Goal: Task Accomplishment & Management: Complete application form

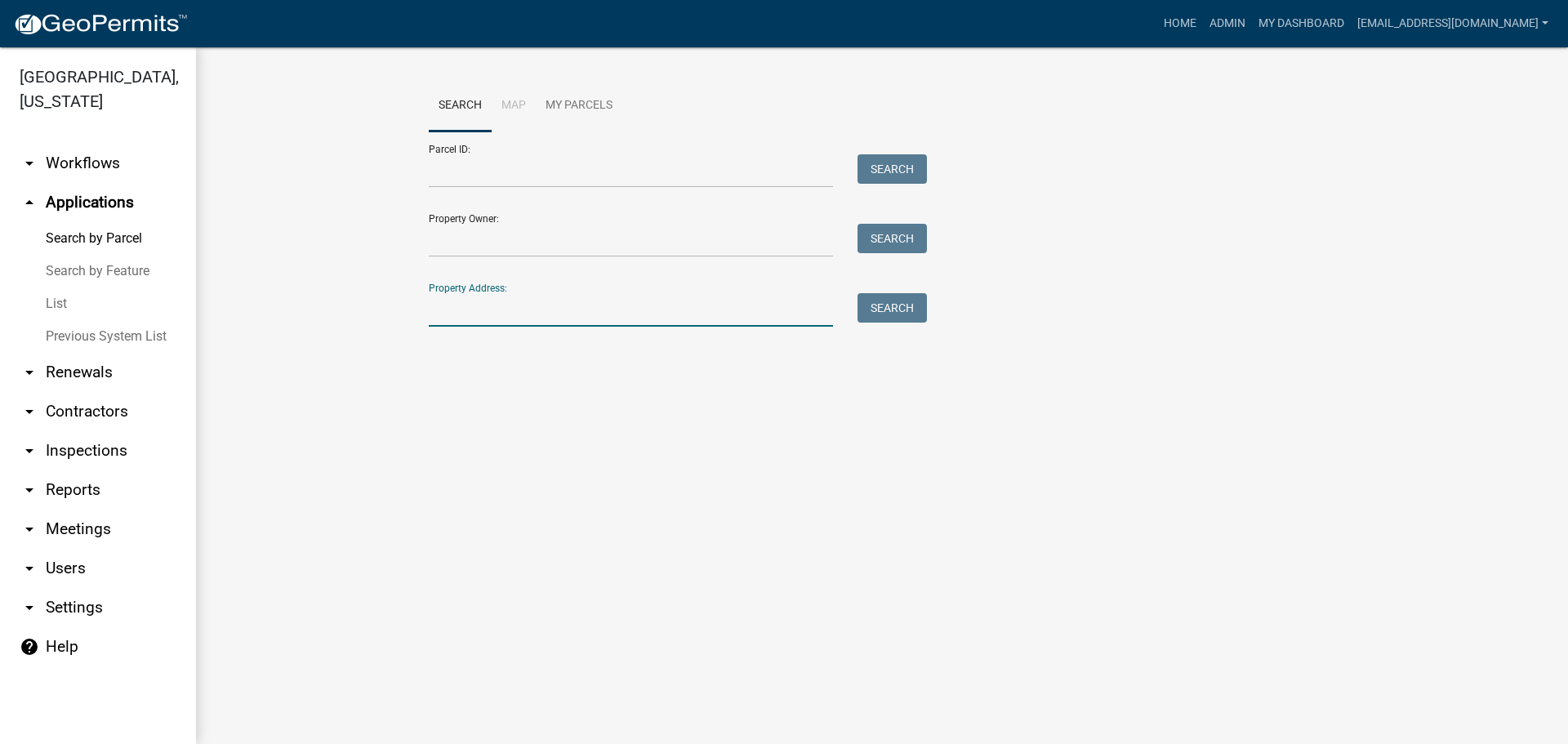
click at [611, 305] on input "Property Address:" at bounding box center [631, 310] width 404 height 34
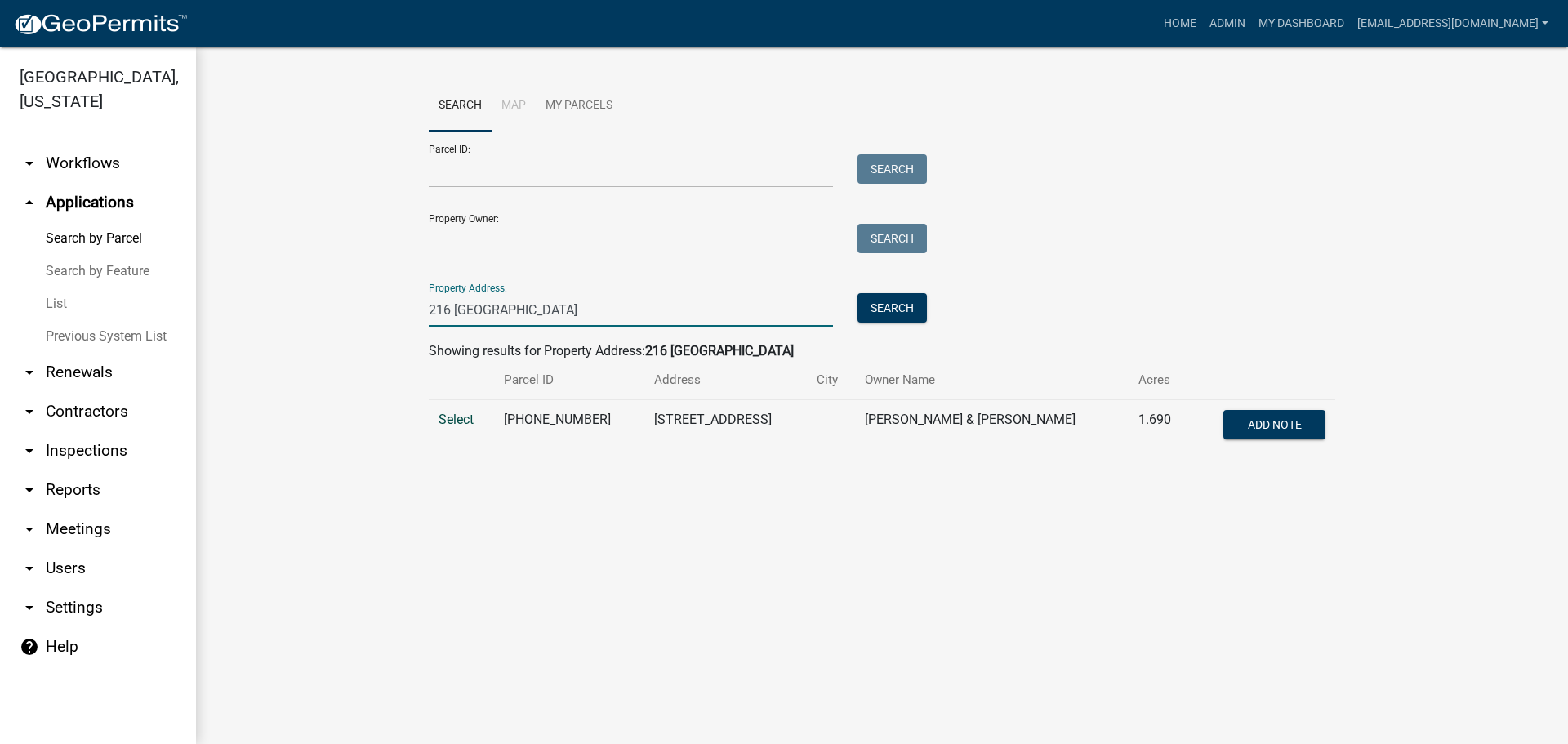
type input "216 Hanover"
click at [451, 423] on span "Select" at bounding box center [456, 419] width 35 height 15
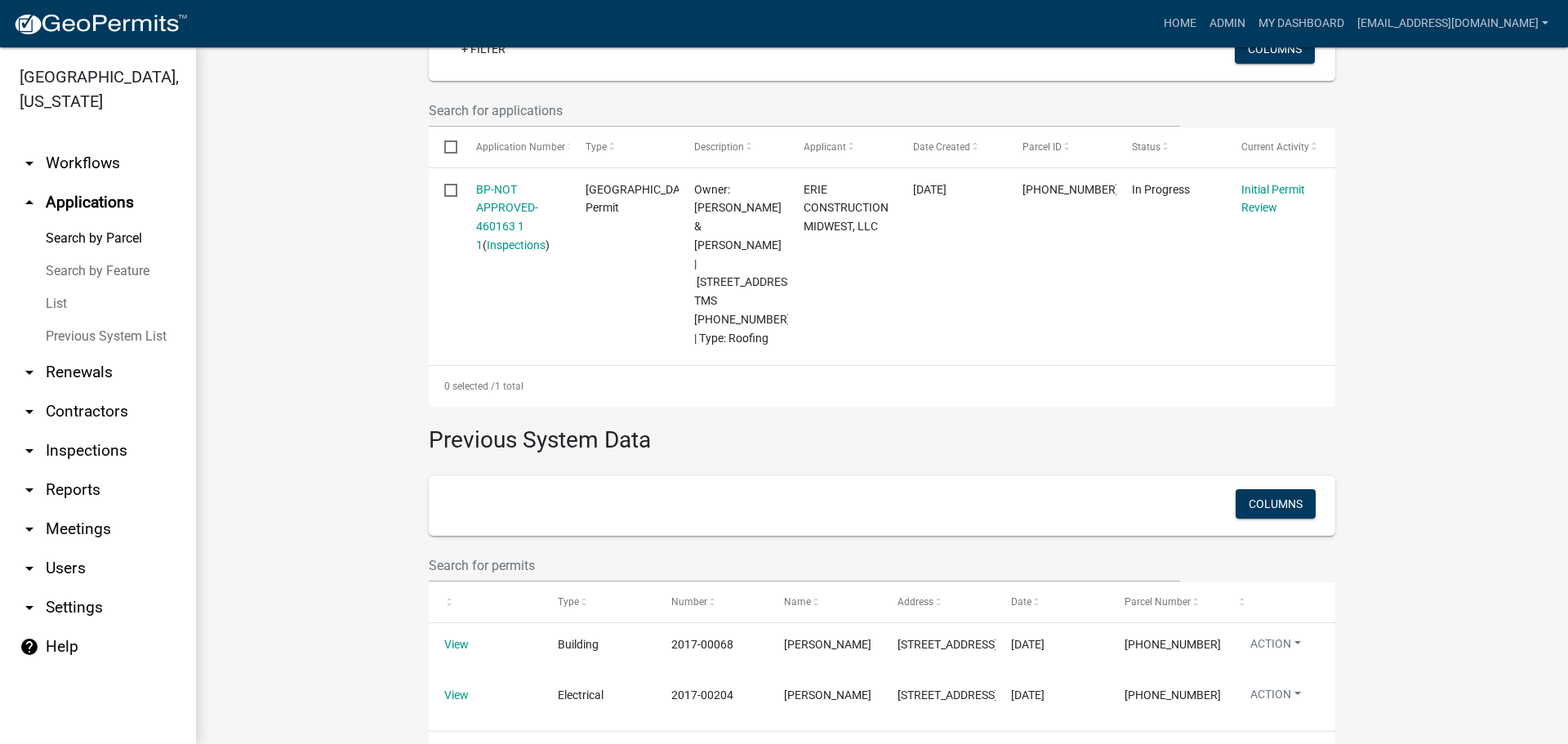
scroll to position [454, 0]
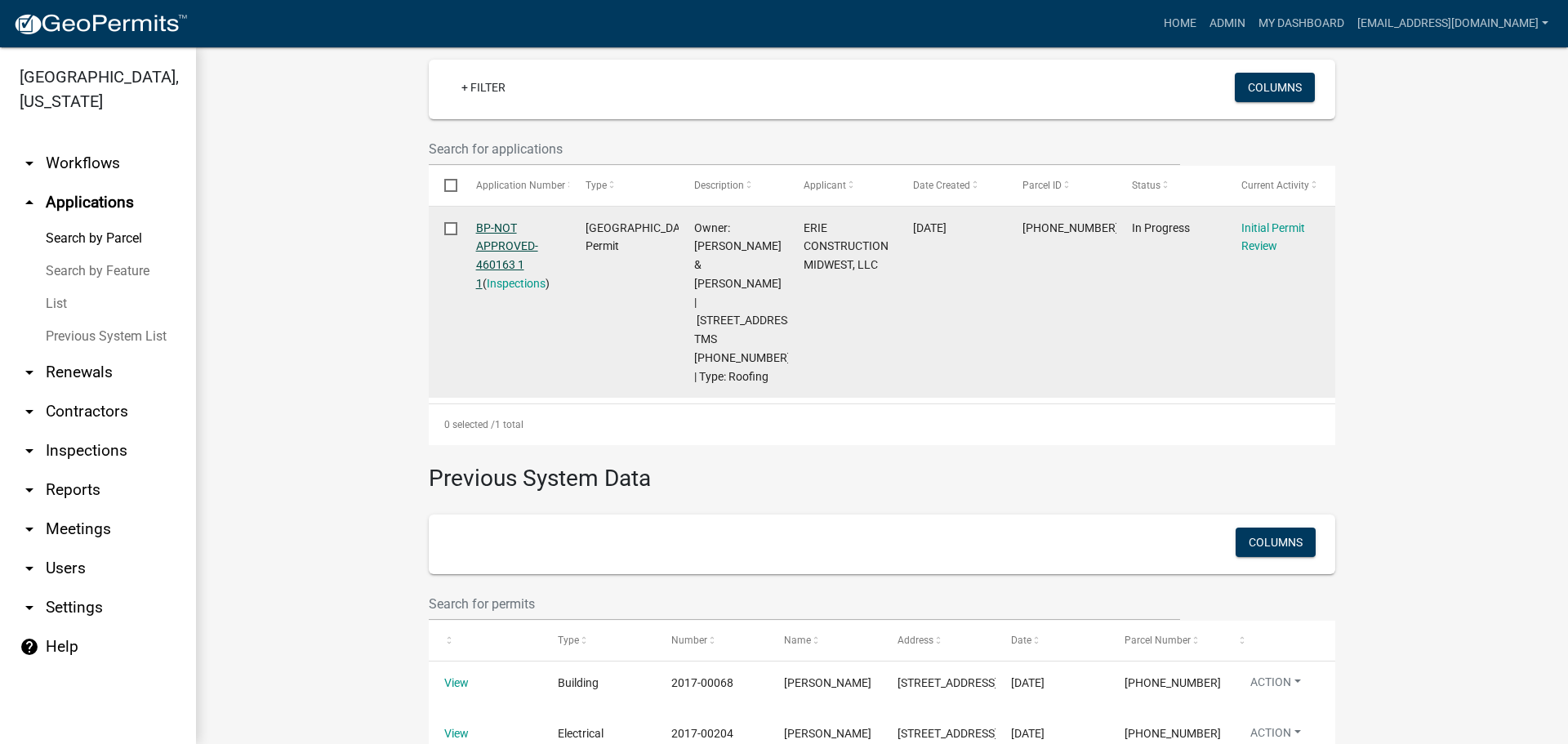
click at [508, 244] on link "BP-NOT APPROVED-460163 1 1" at bounding box center [507, 255] width 62 height 68
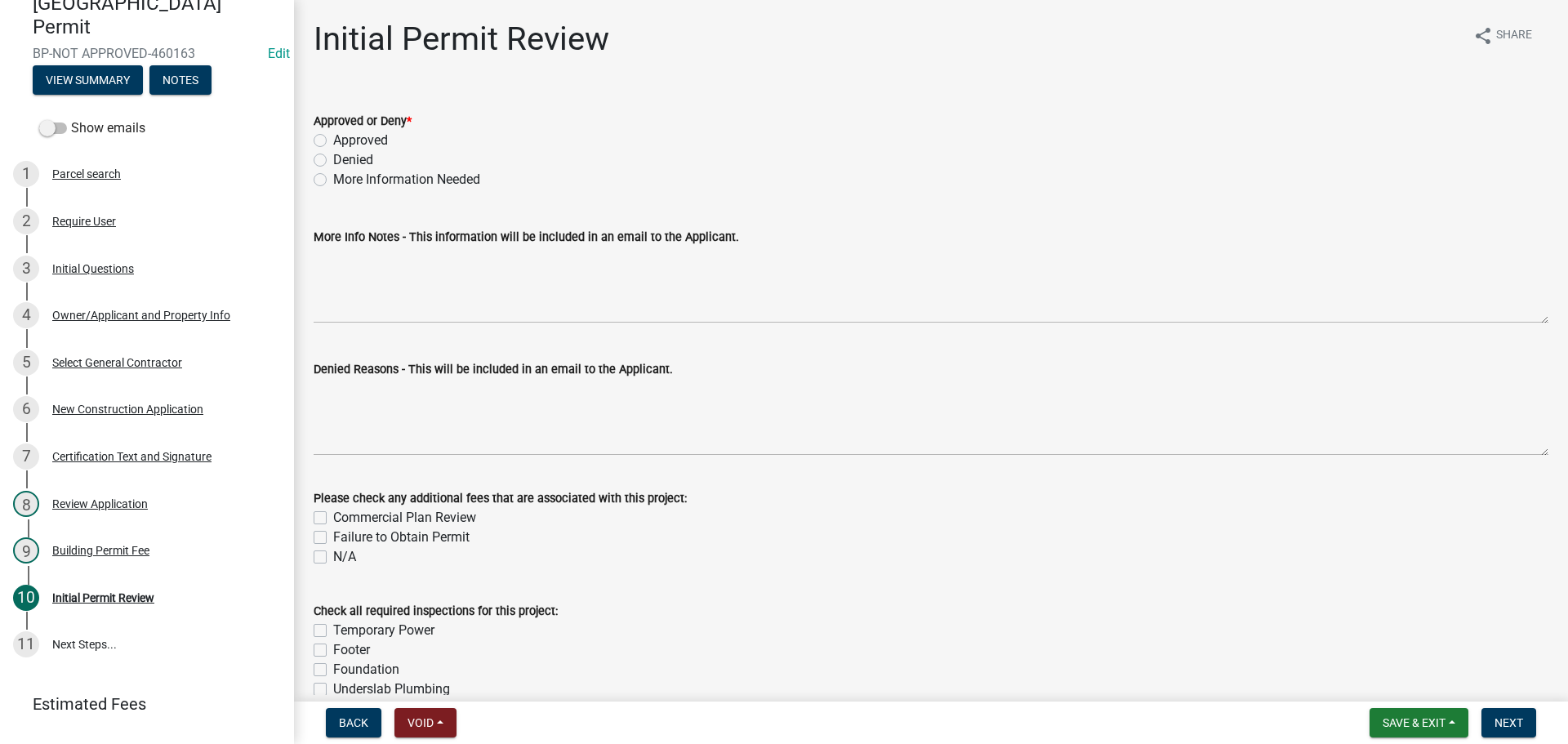
scroll to position [76, 0]
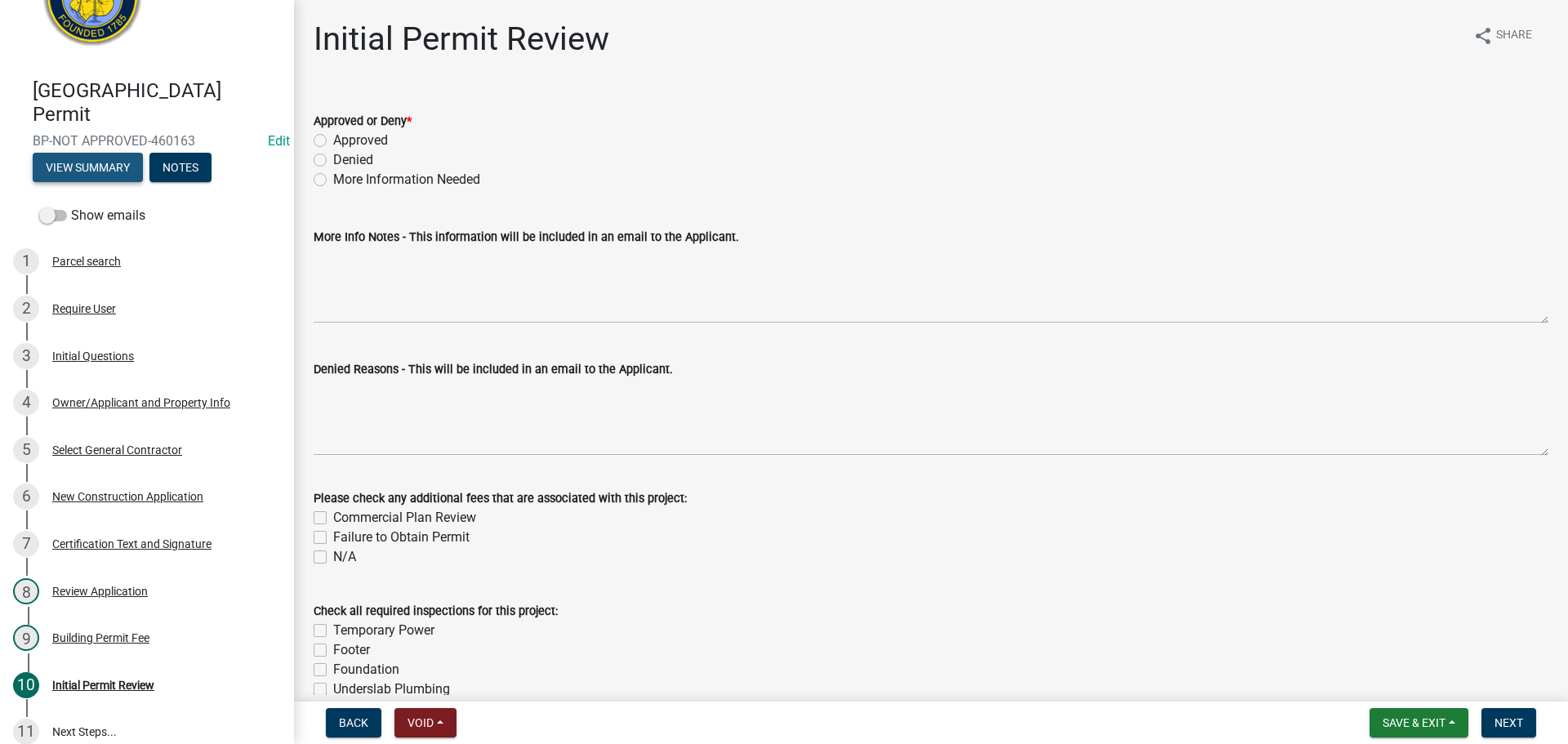
click at [94, 164] on button "View Summary" at bounding box center [87, 168] width 110 height 29
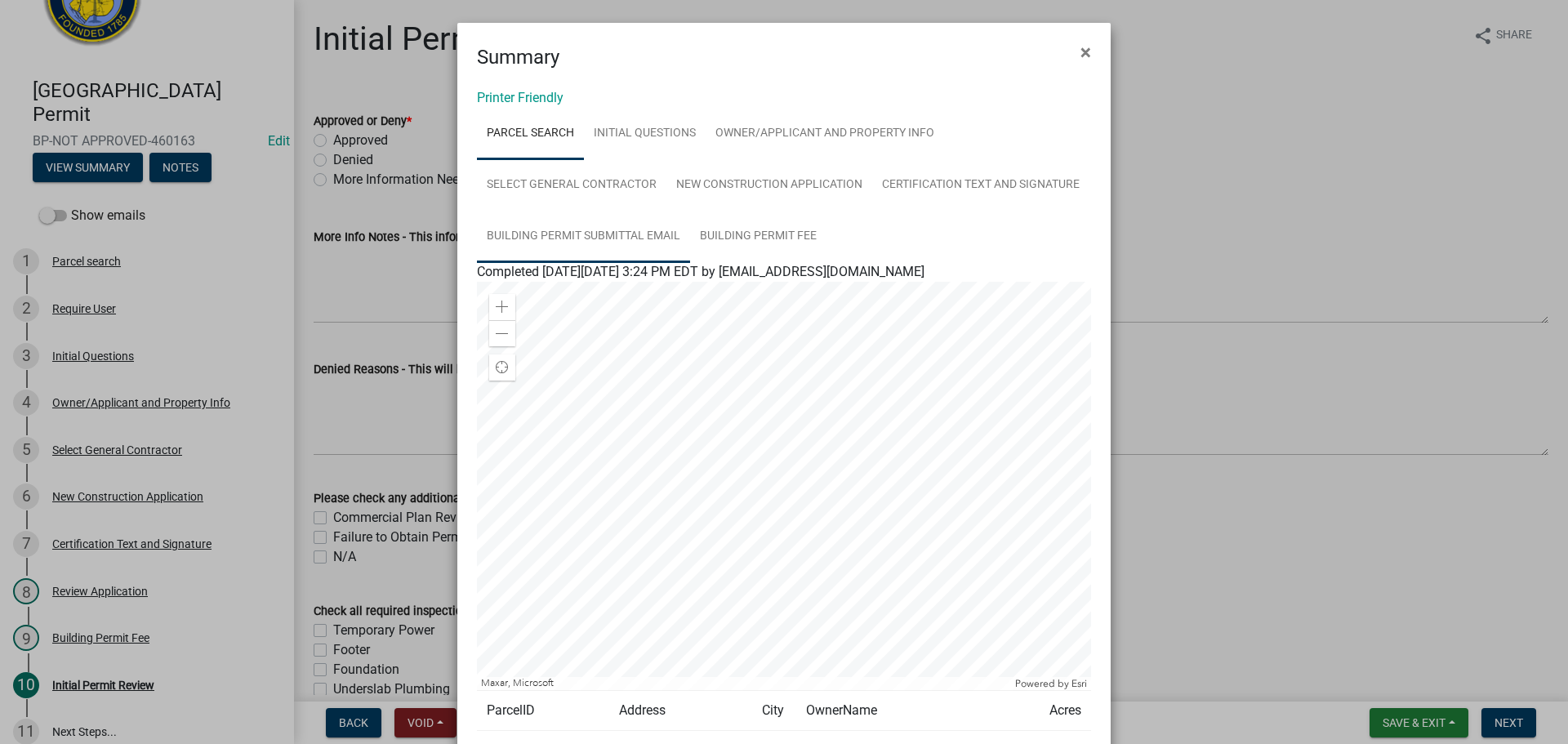
click at [629, 238] on link "Building Permit Submittal Email" at bounding box center [583, 236] width 213 height 52
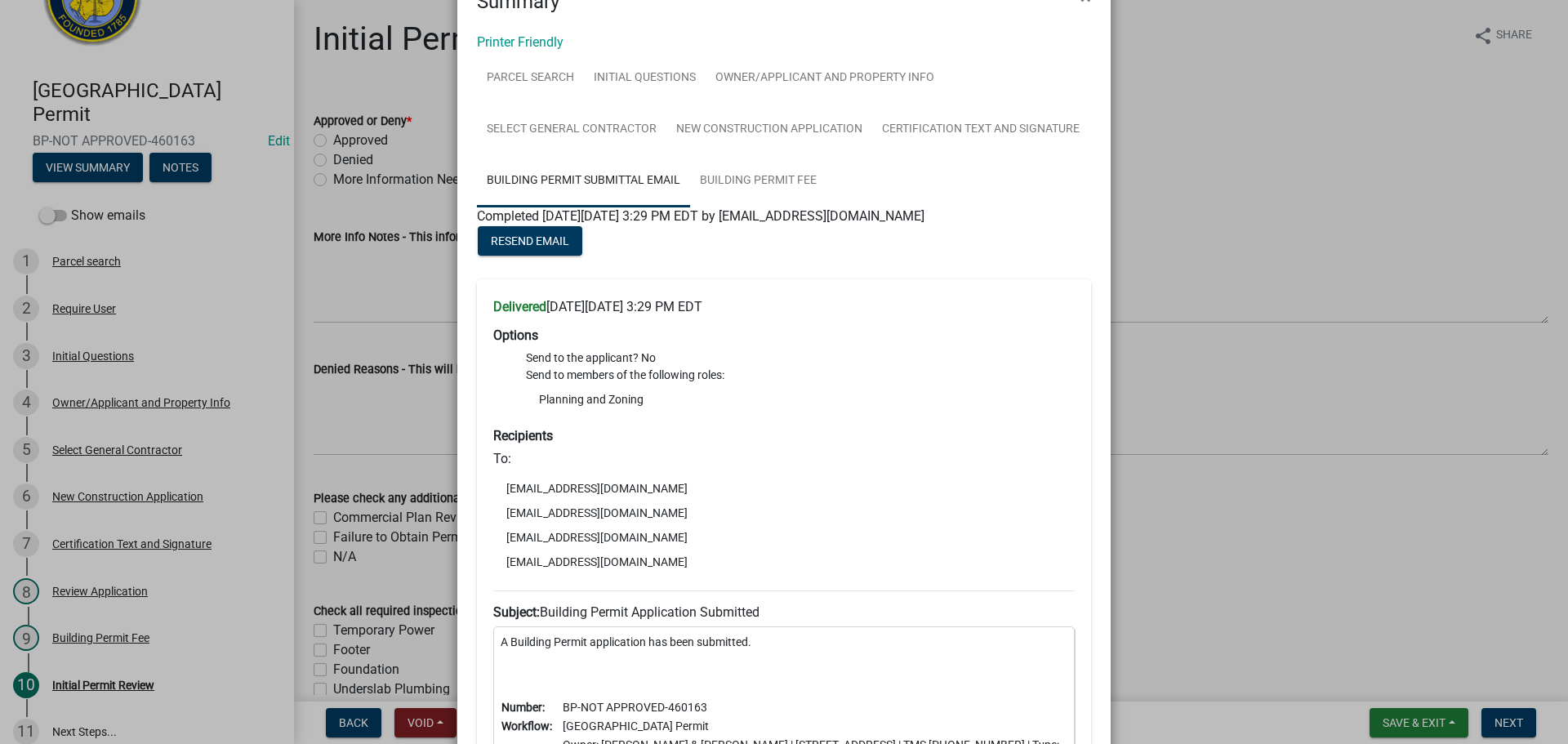
scroll to position [163, 0]
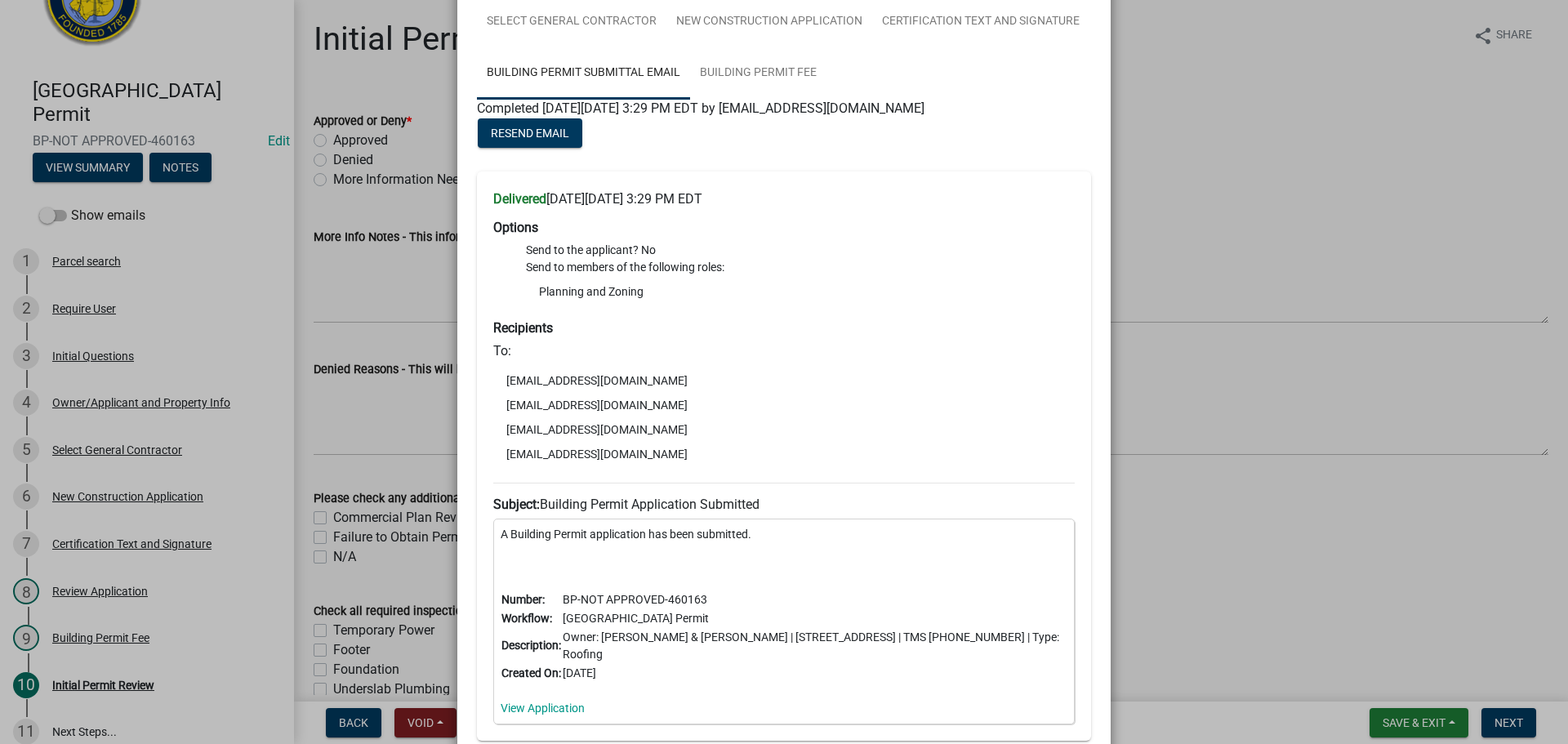
click at [1215, 192] on ngb-modal-window "Summary × Printer Friendly Parcel search Initial Questions Owner/Applicant and …" at bounding box center [784, 372] width 1568 height 744
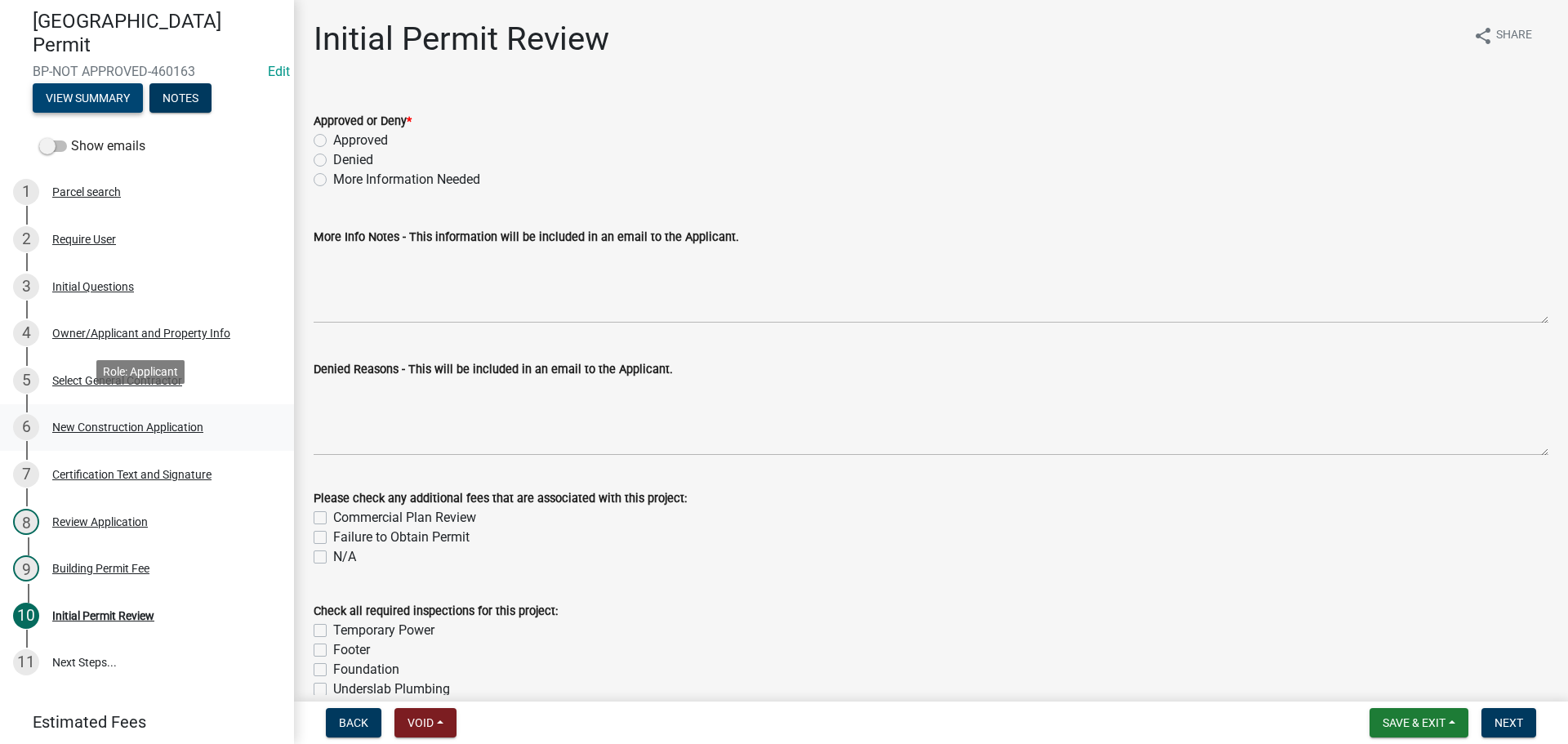
scroll to position [239, 0]
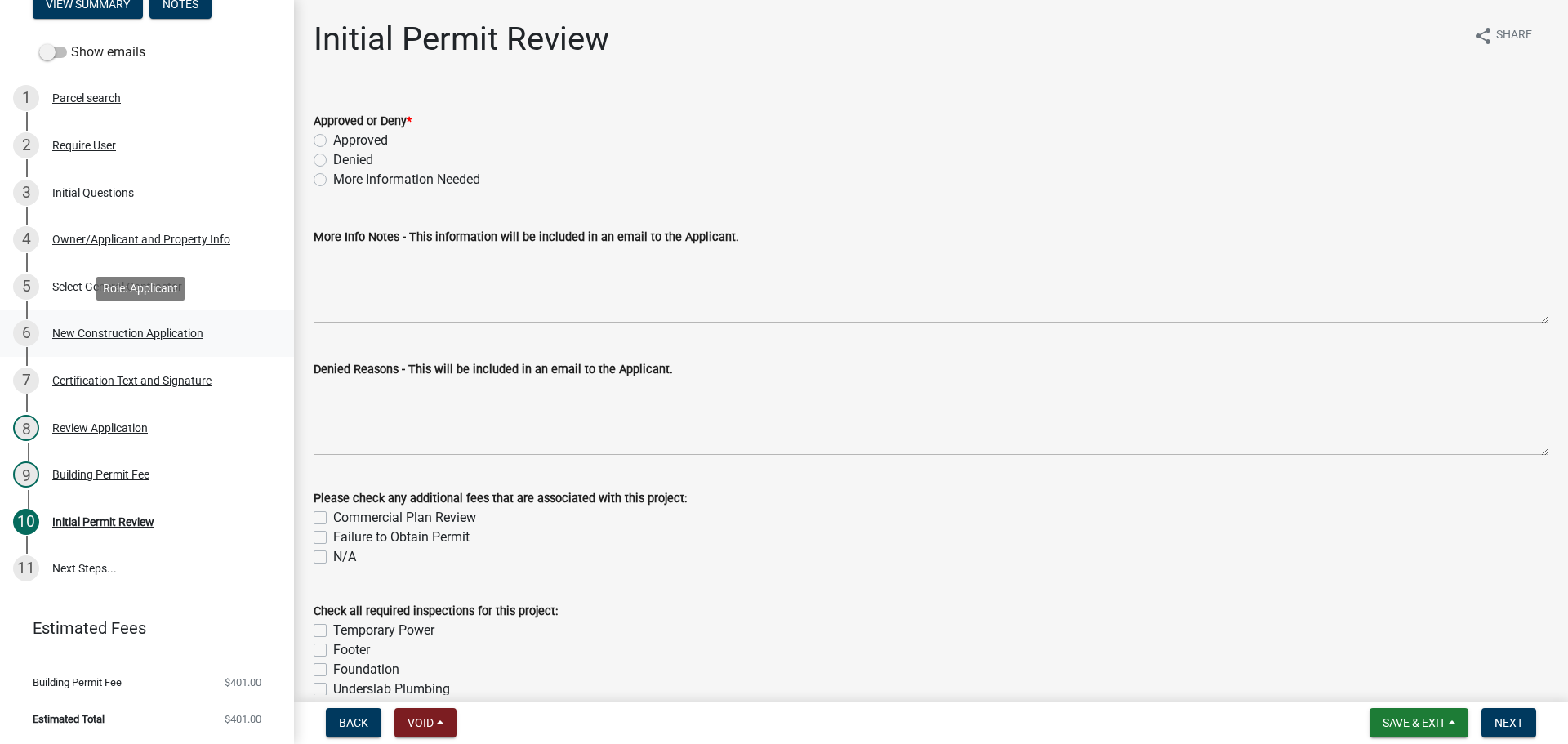
click at [178, 333] on div "New Construction Application" at bounding box center [127, 333] width 151 height 12
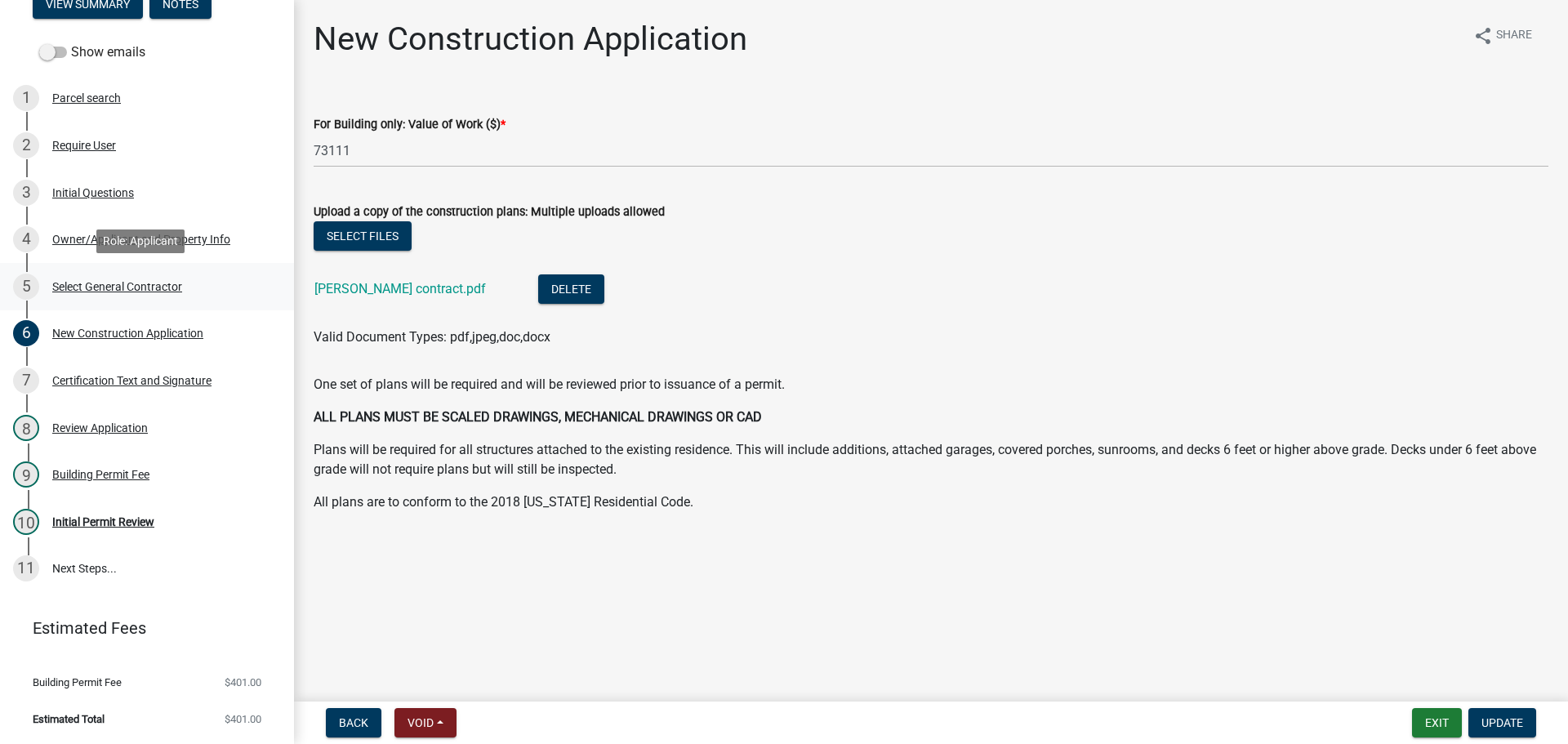
click at [95, 281] on div "Select General Contractor" at bounding box center [116, 287] width 130 height 12
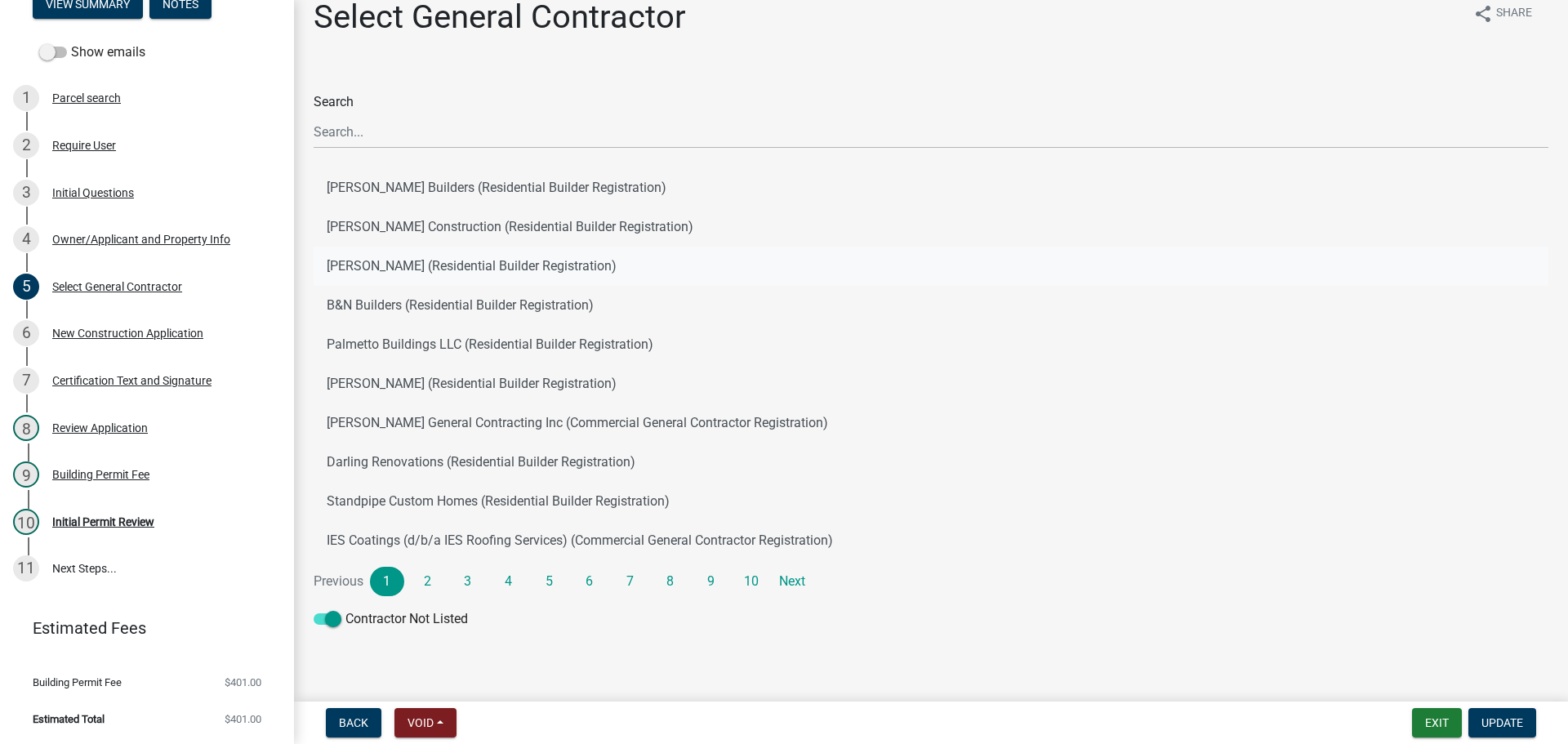
scroll to position [39, 0]
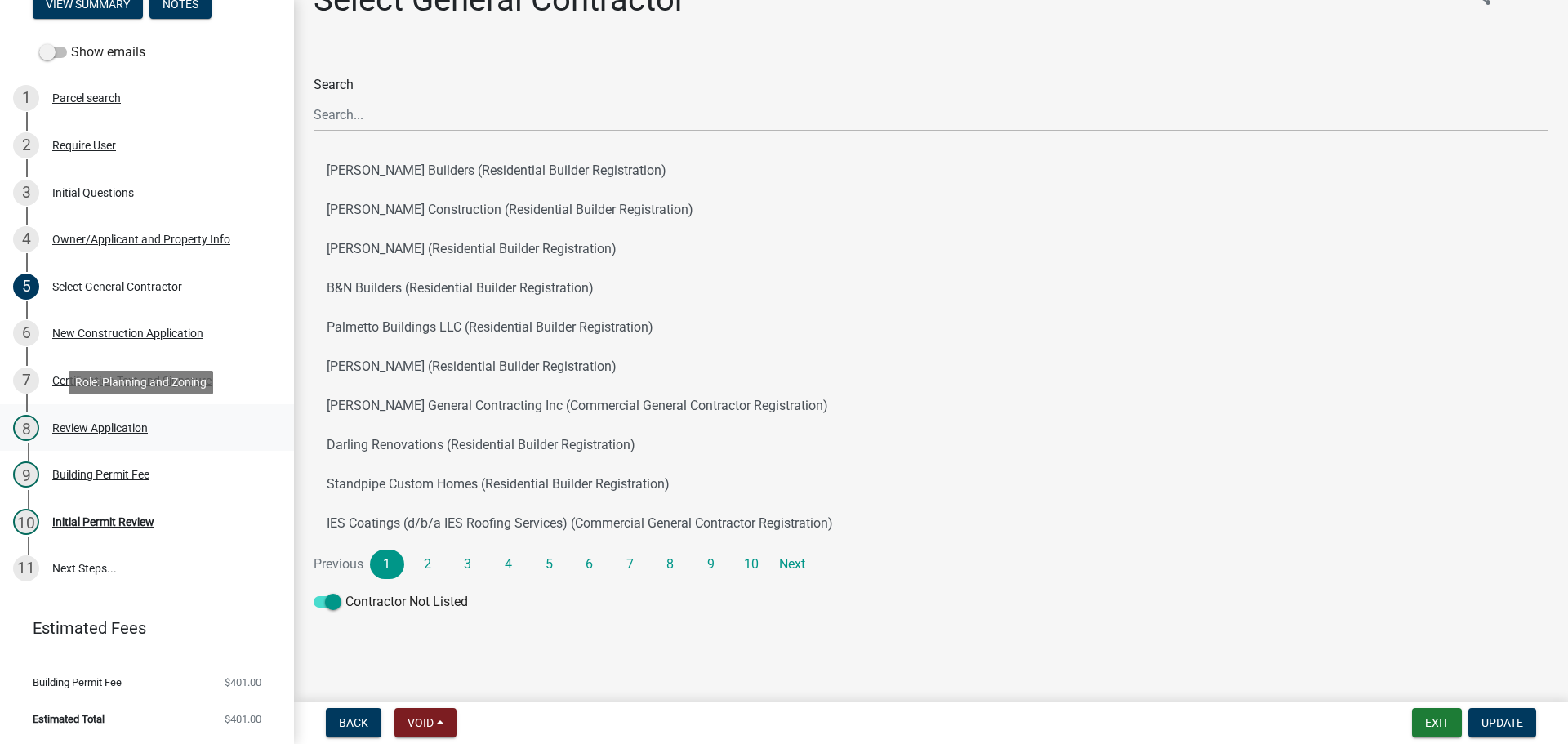
click at [101, 431] on div "Review Application" at bounding box center [99, 428] width 96 height 12
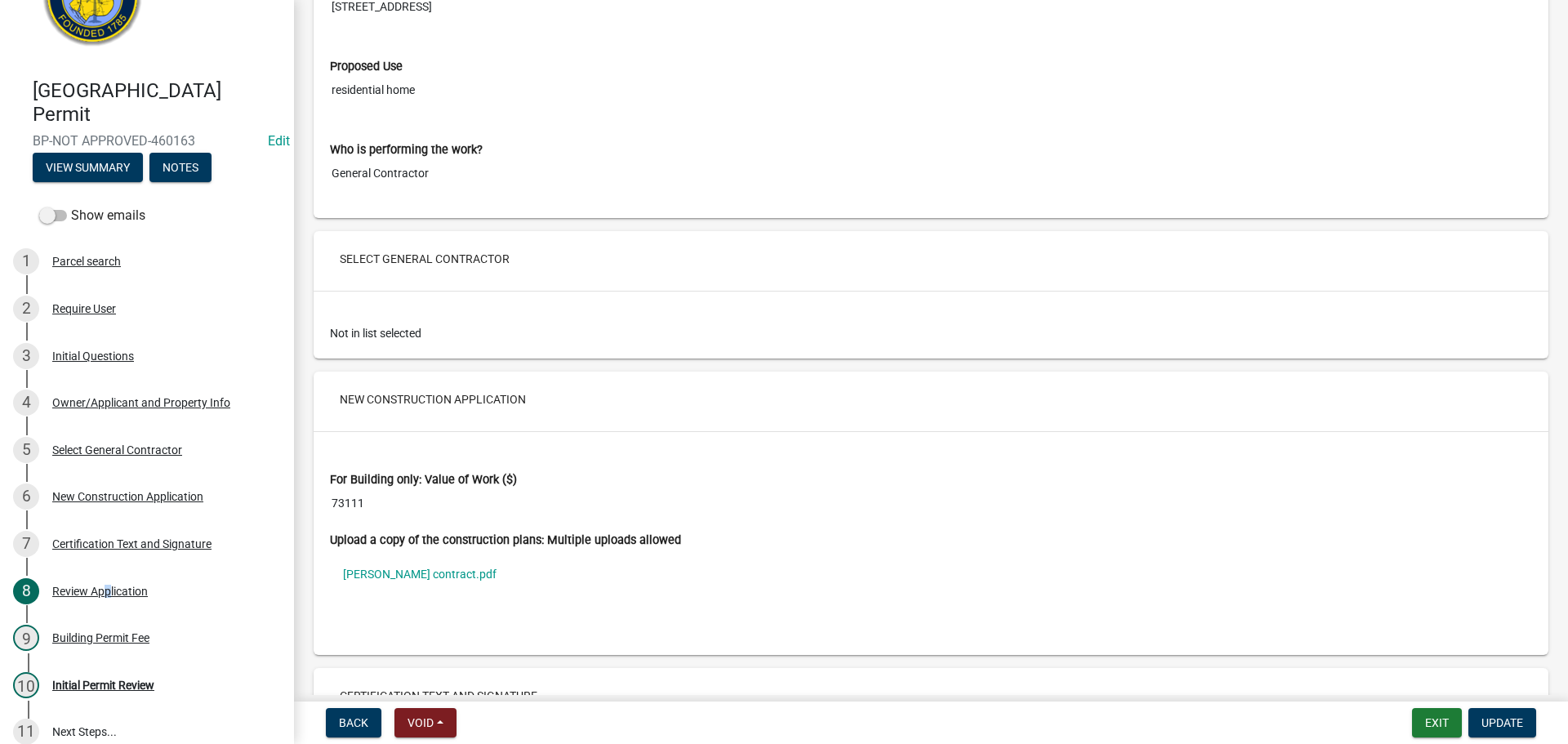
scroll to position [2370, 0]
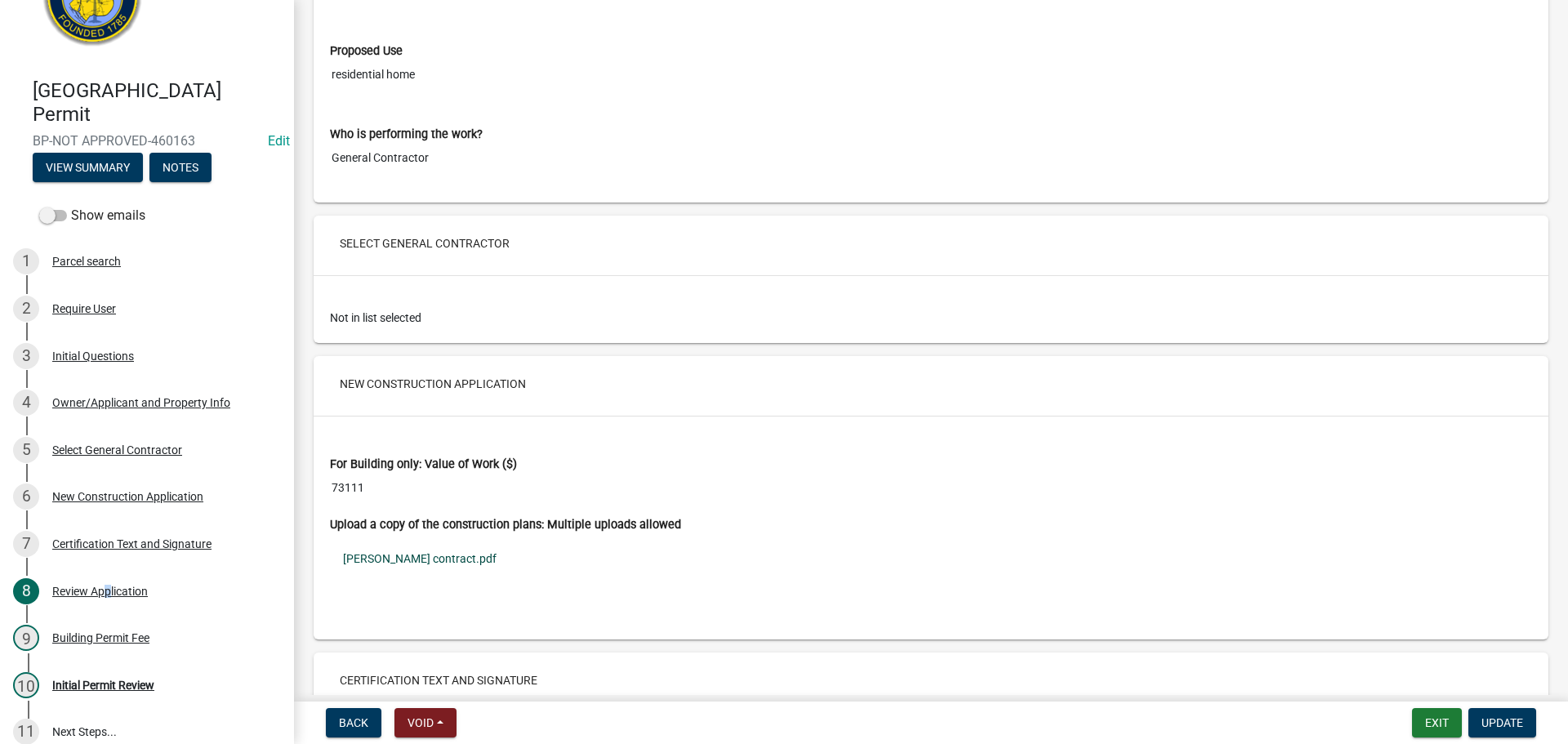
click at [402, 553] on link "scott contract.pdf" at bounding box center [930, 558] width 1202 height 37
click at [379, 558] on link "scott contract.pdf" at bounding box center [930, 558] width 1202 height 37
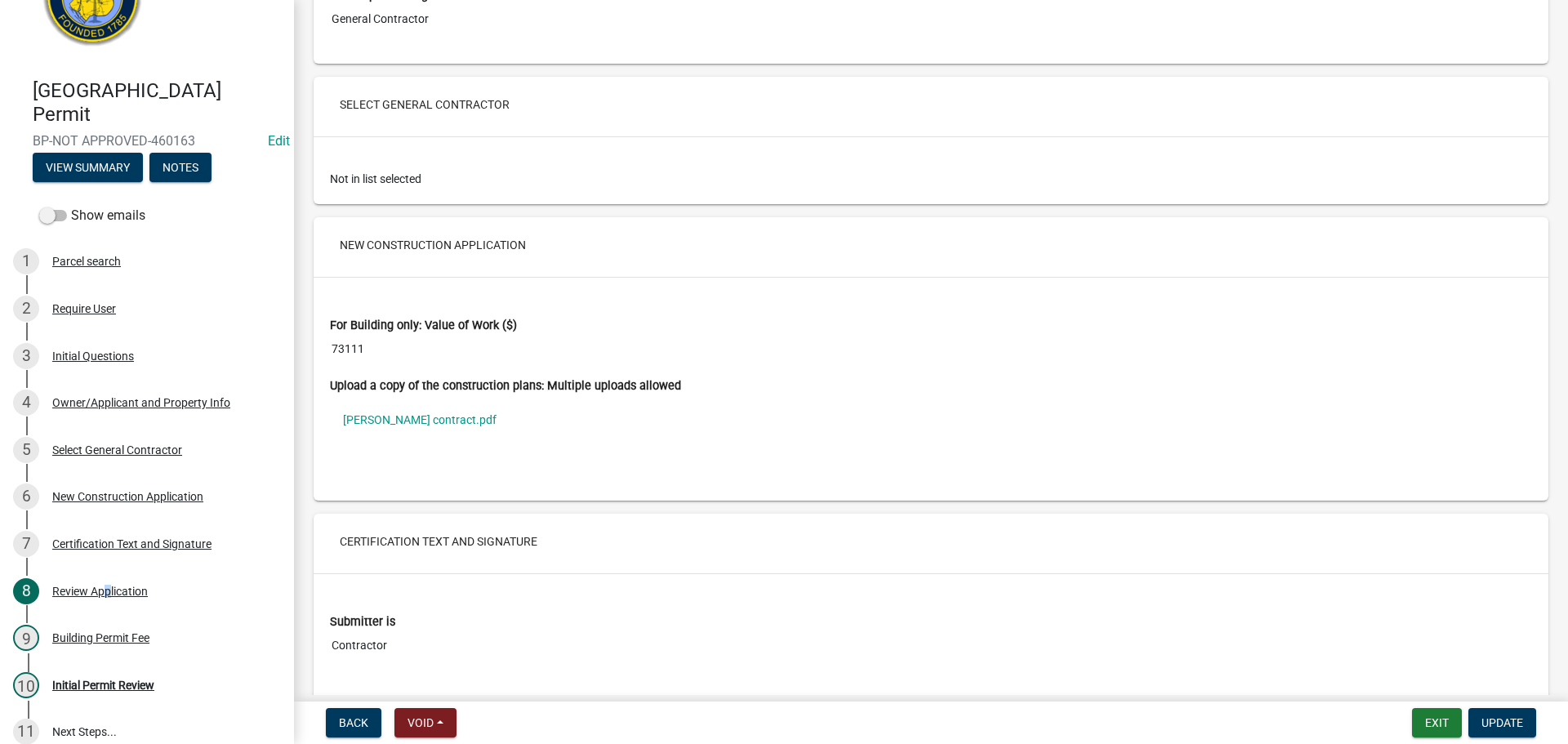
scroll to position [2513, 0]
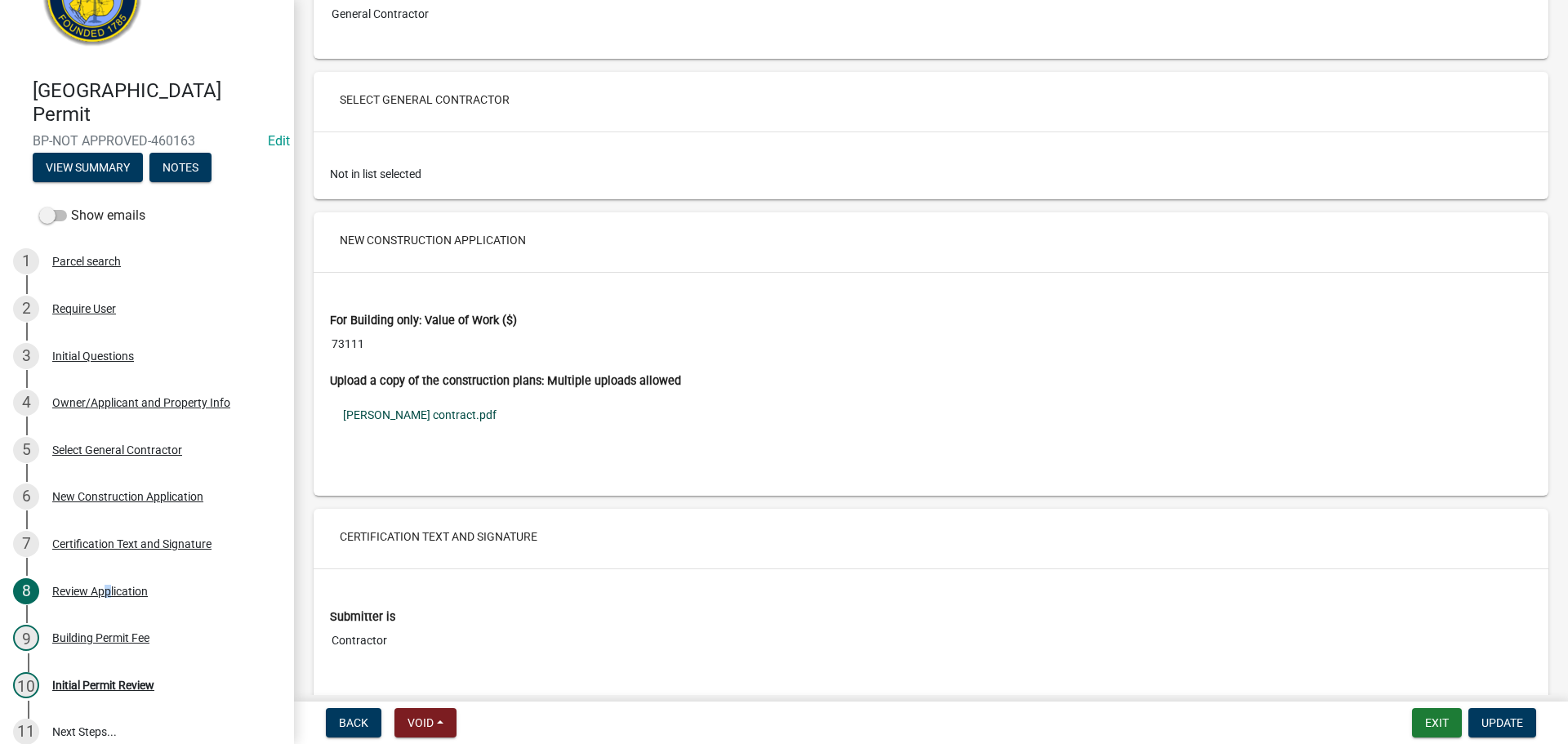
click at [399, 414] on link "scott contract.pdf" at bounding box center [930, 414] width 1202 height 37
click at [161, 447] on div "Select General Contractor" at bounding box center [116, 450] width 130 height 12
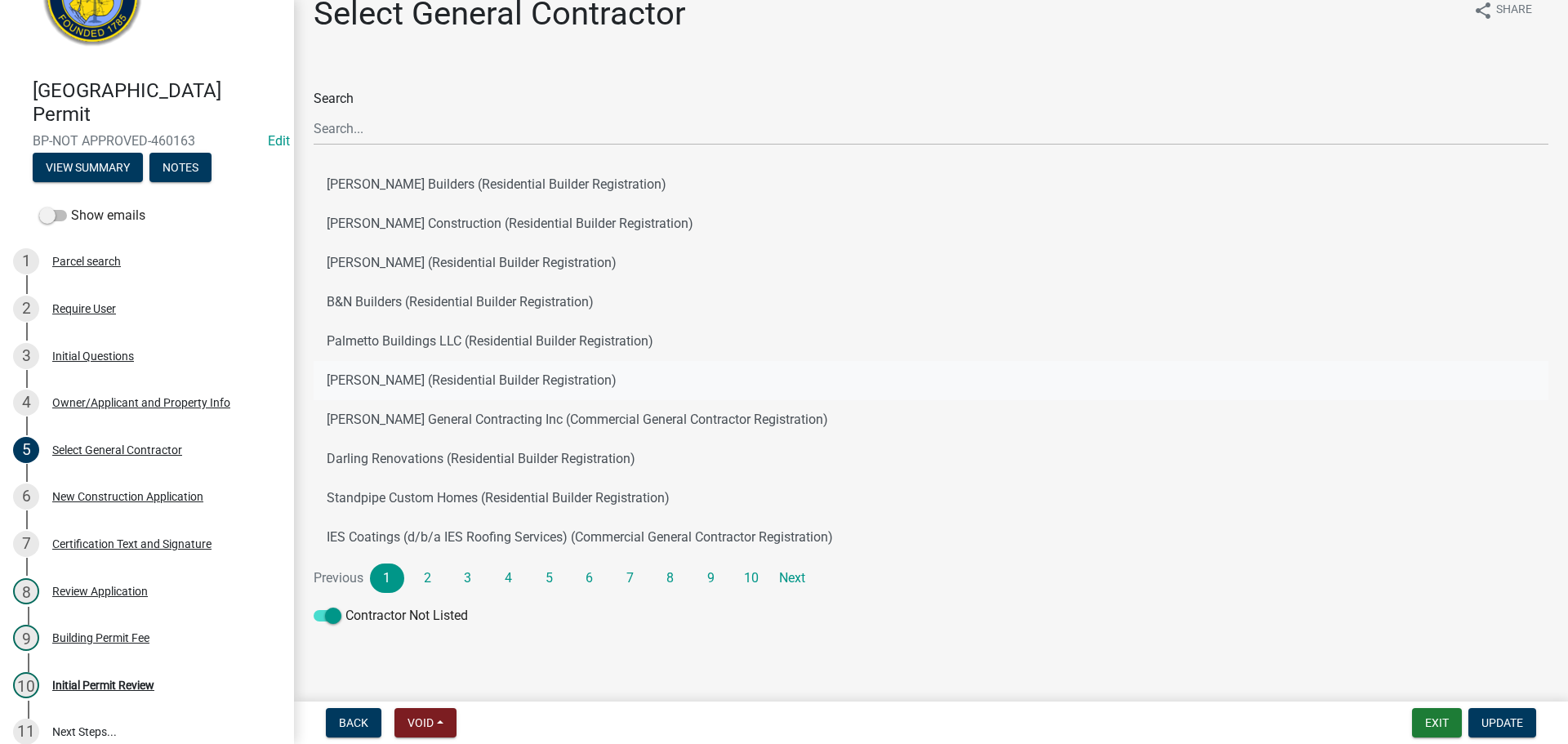
scroll to position [39, 0]
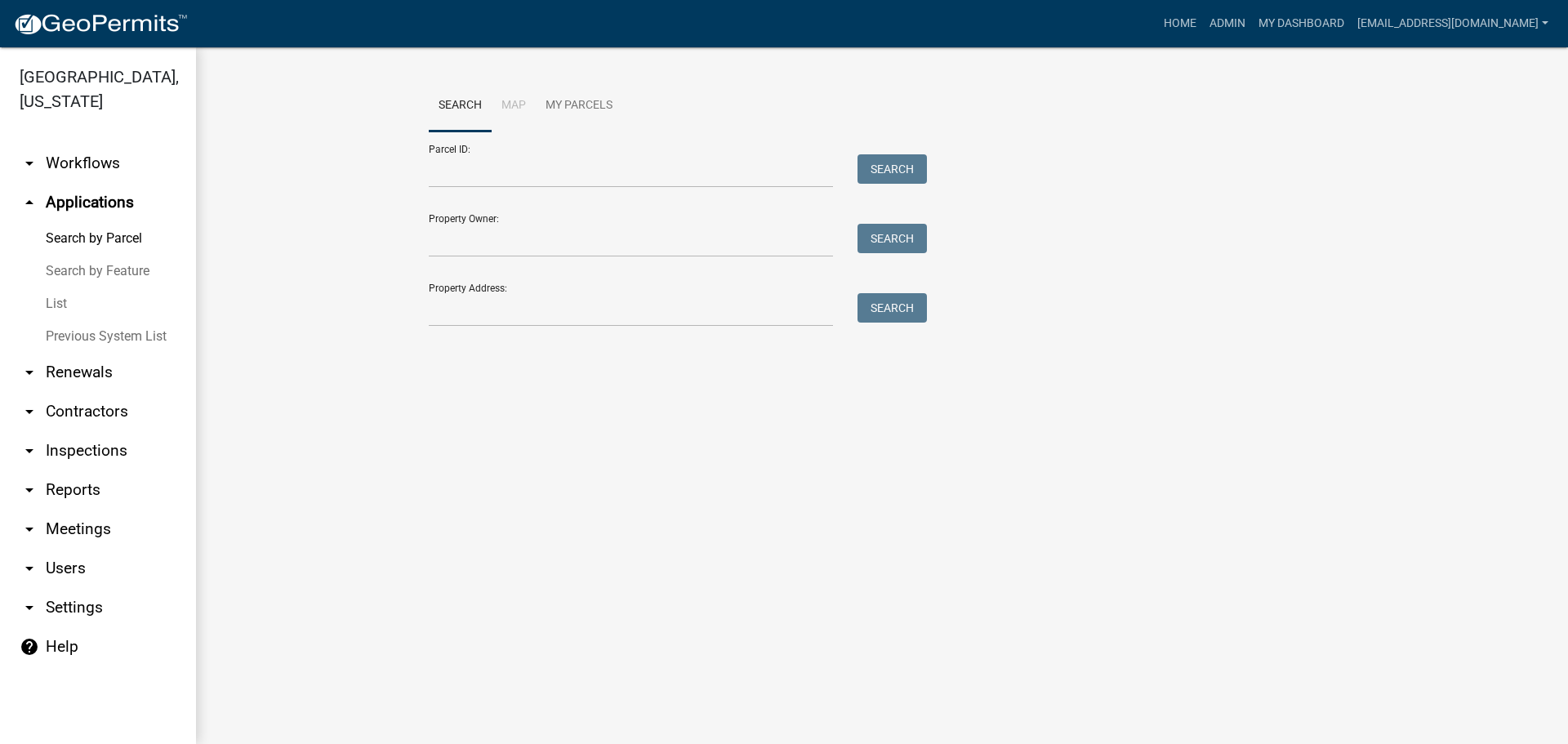
click at [20, 415] on icon "arrow_drop_down" at bounding box center [30, 412] width 20 height 20
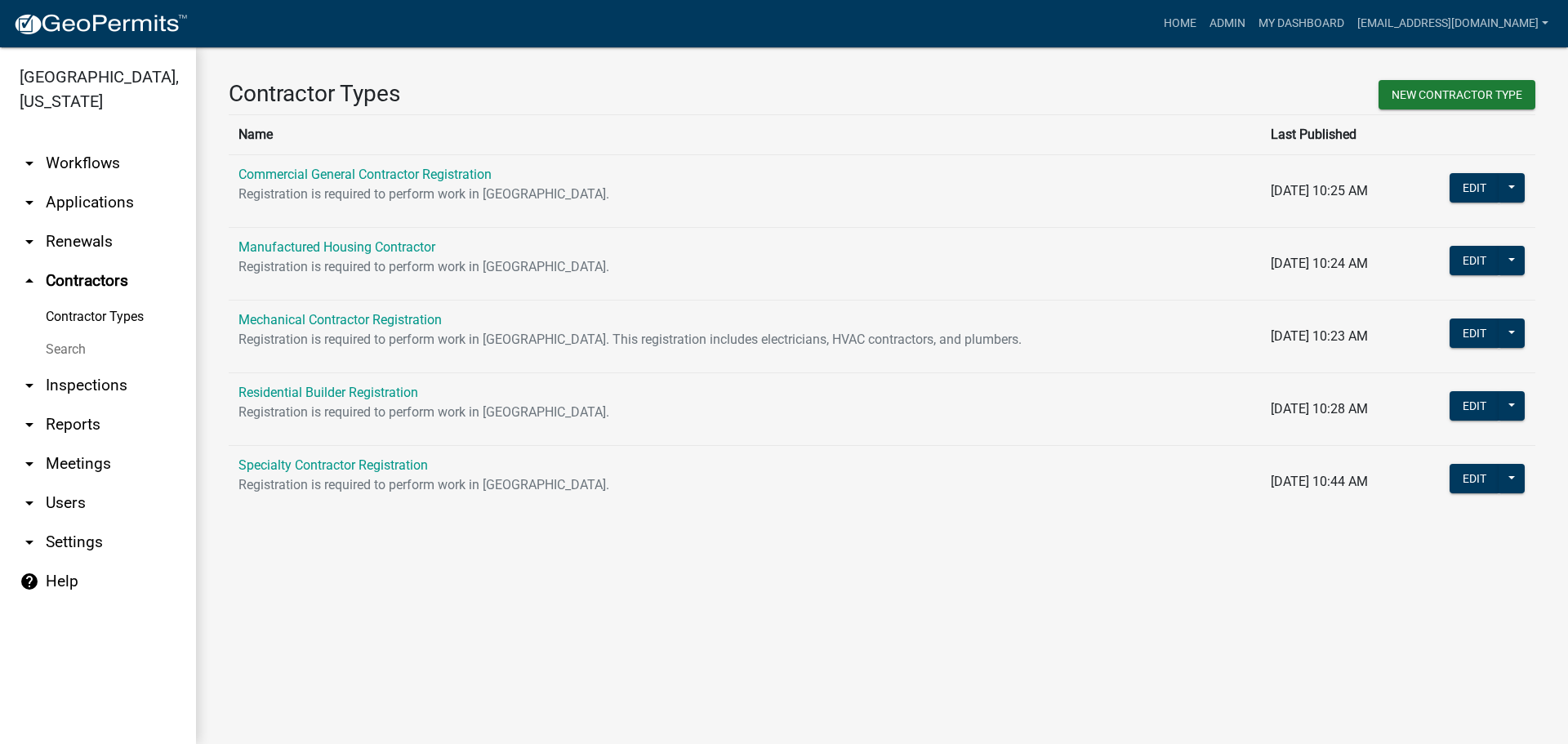
click at [60, 351] on link "Search" at bounding box center [97, 350] width 196 height 33
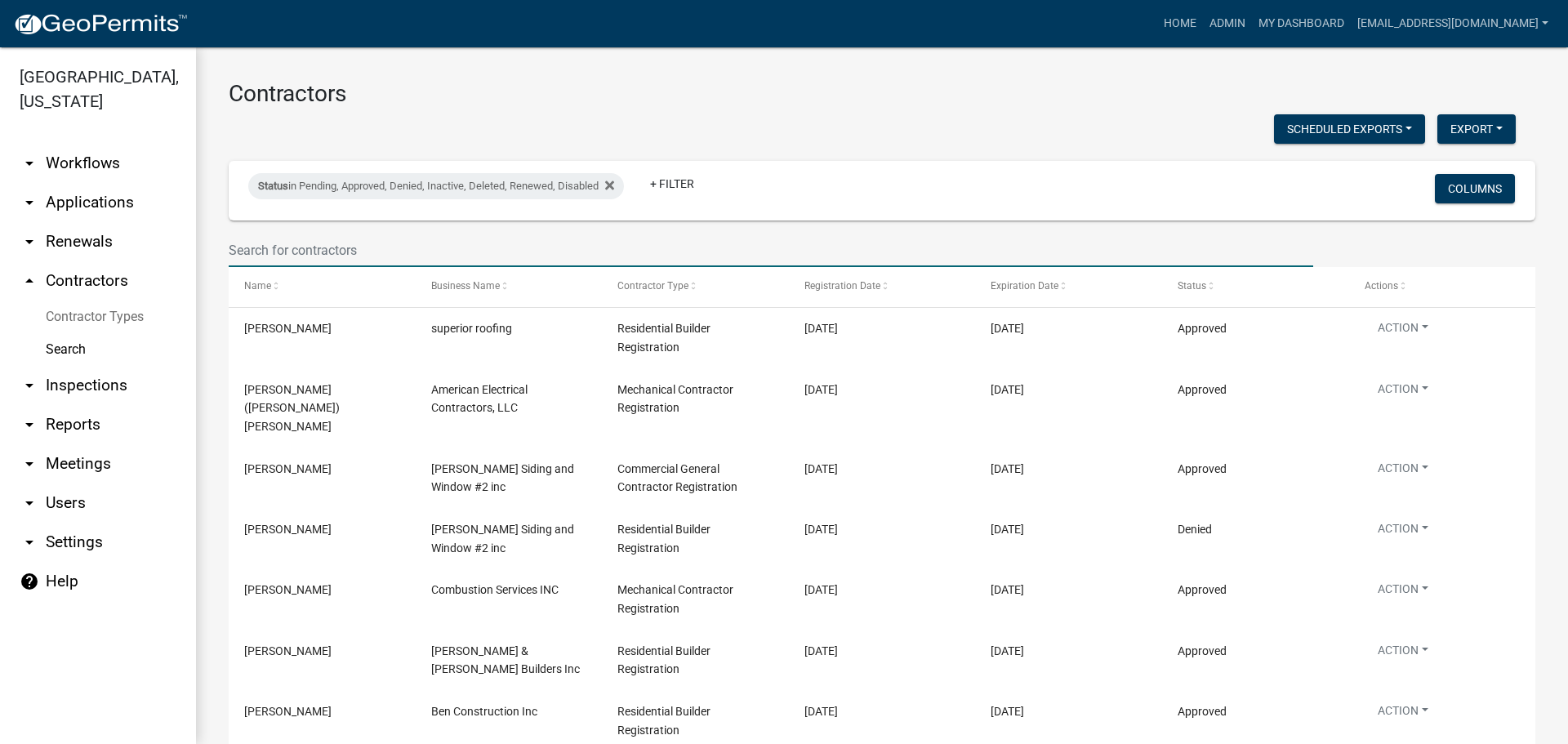
click at [338, 242] on input "text" at bounding box center [770, 250] width 1084 height 34
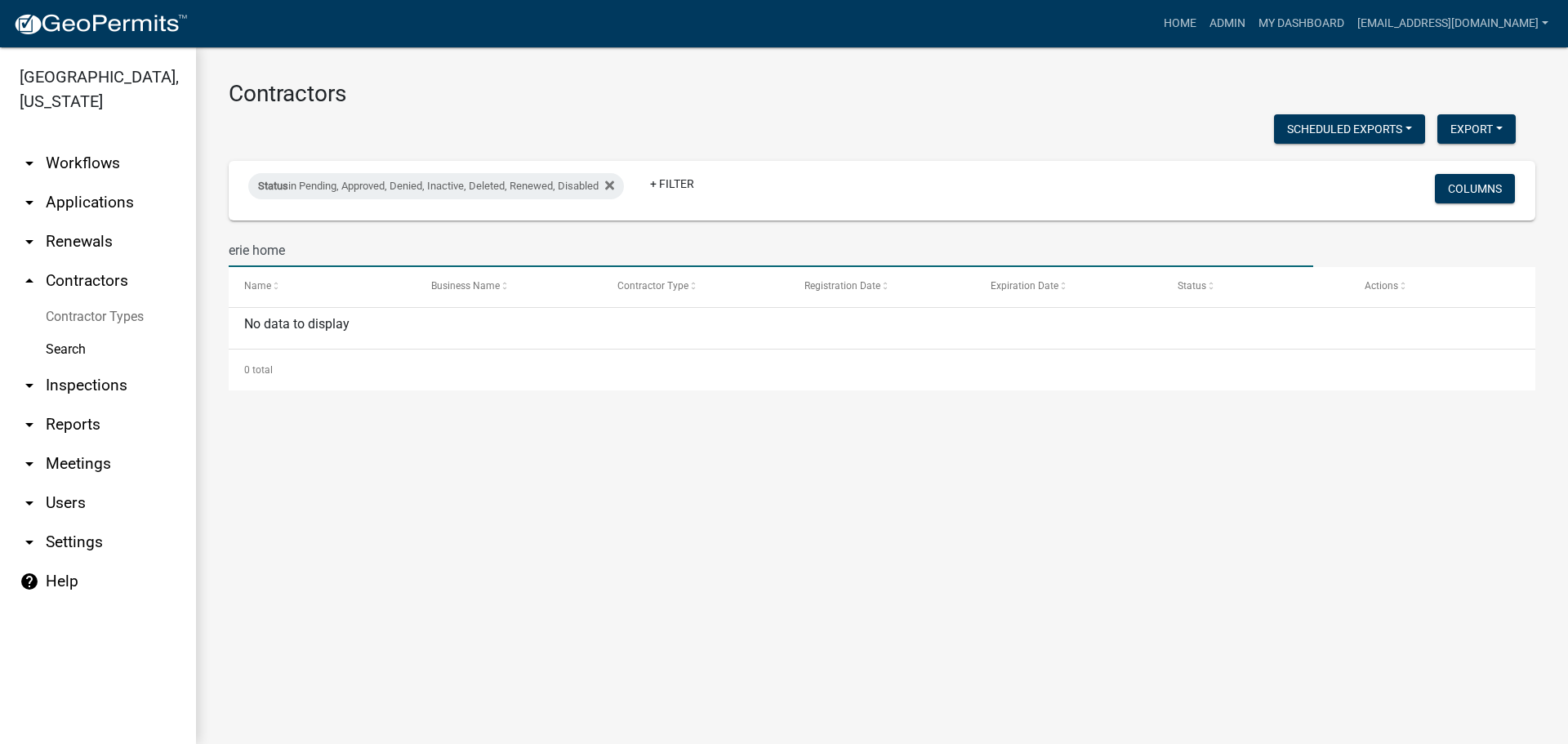
click at [339, 249] on input "erie home" at bounding box center [770, 250] width 1084 height 34
click at [339, 248] on input "erie home" at bounding box center [770, 250] width 1084 height 34
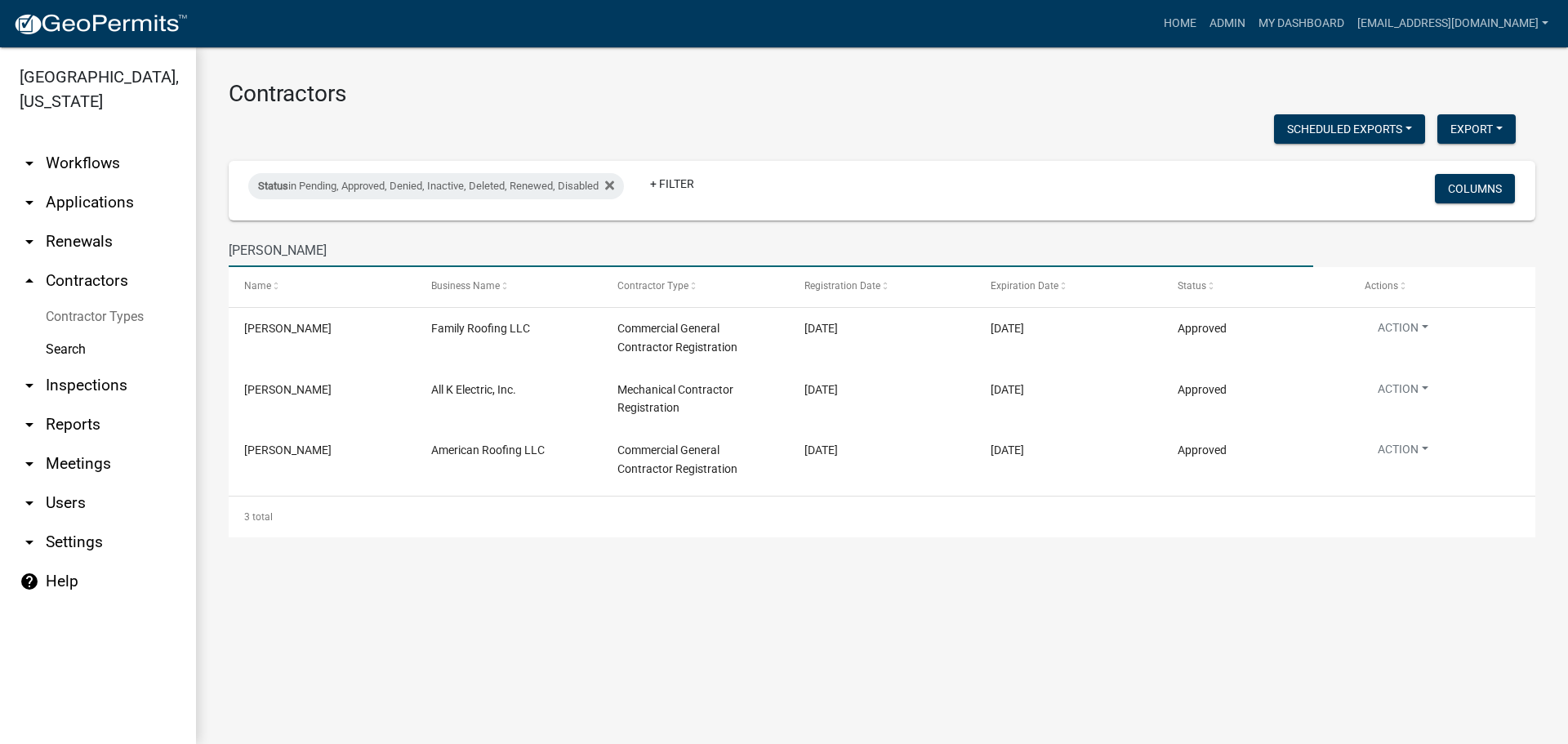
drag, startPoint x: 276, startPoint y: 251, endPoint x: 219, endPoint y: 251, distance: 57.0
click at [219, 251] on div "scott" at bounding box center [771, 250] width 1108 height 34
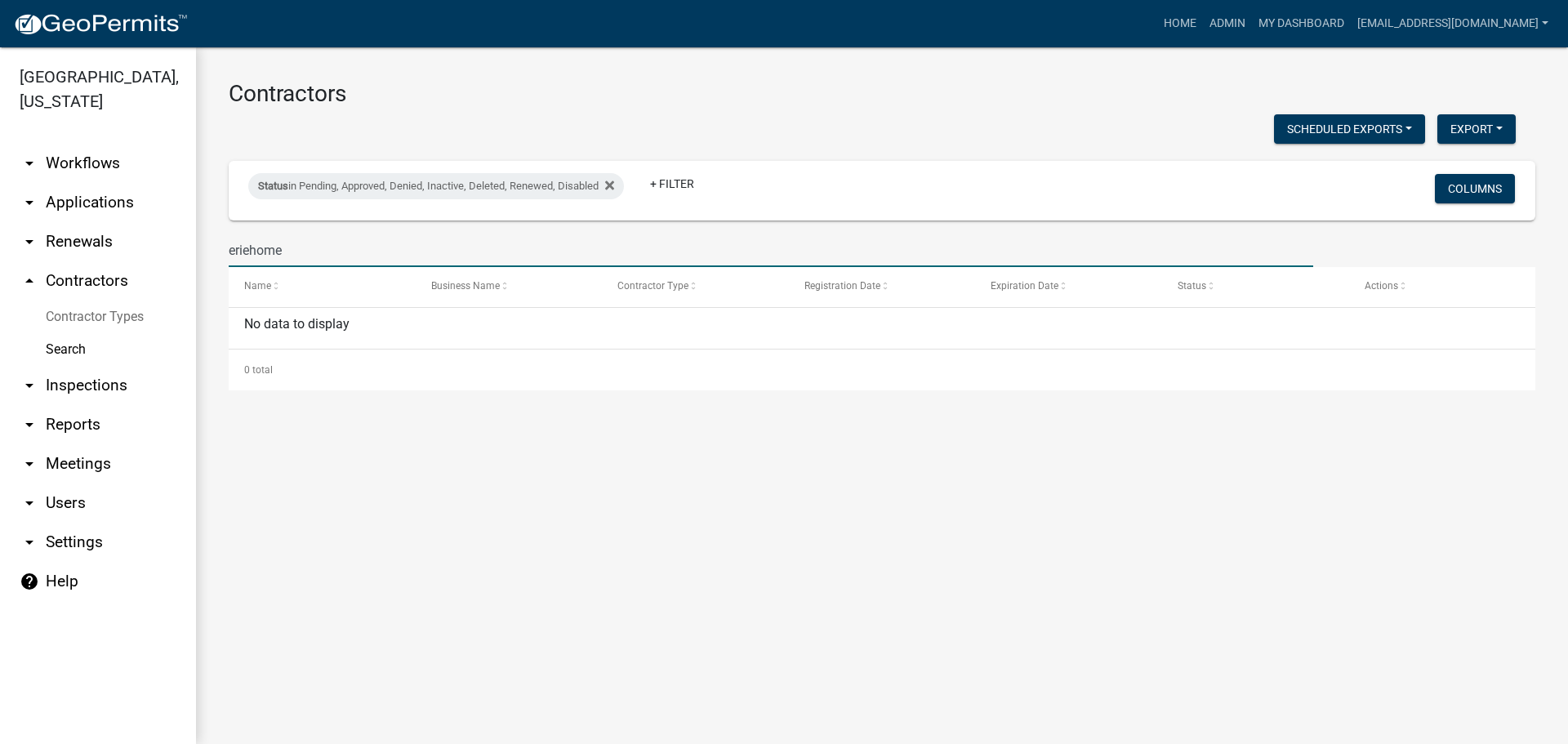
click at [250, 249] on input "eriehome" at bounding box center [770, 250] width 1084 height 34
drag, startPoint x: 306, startPoint y: 250, endPoint x: 222, endPoint y: 245, distance: 84.1
click at [210, 246] on div "Contractors Scheduled Exports + Create New Export Excel Format (.xlsx) CSV Form…" at bounding box center [881, 235] width 1371 height 376
drag, startPoint x: 267, startPoint y: 250, endPoint x: 218, endPoint y: 247, distance: 49.1
click at [218, 247] on div "patrick trompeter" at bounding box center [771, 250] width 1108 height 34
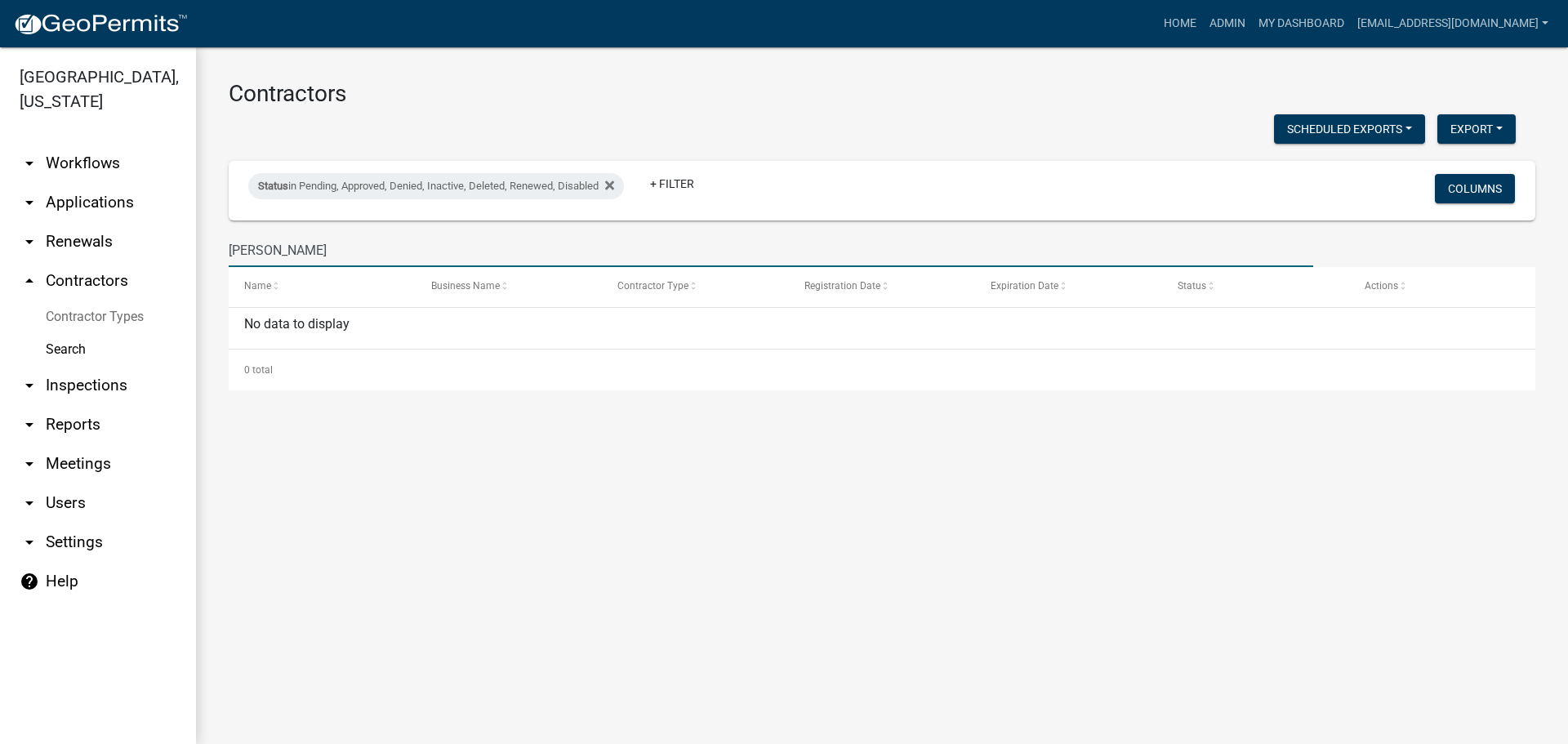
type input "trompeter"
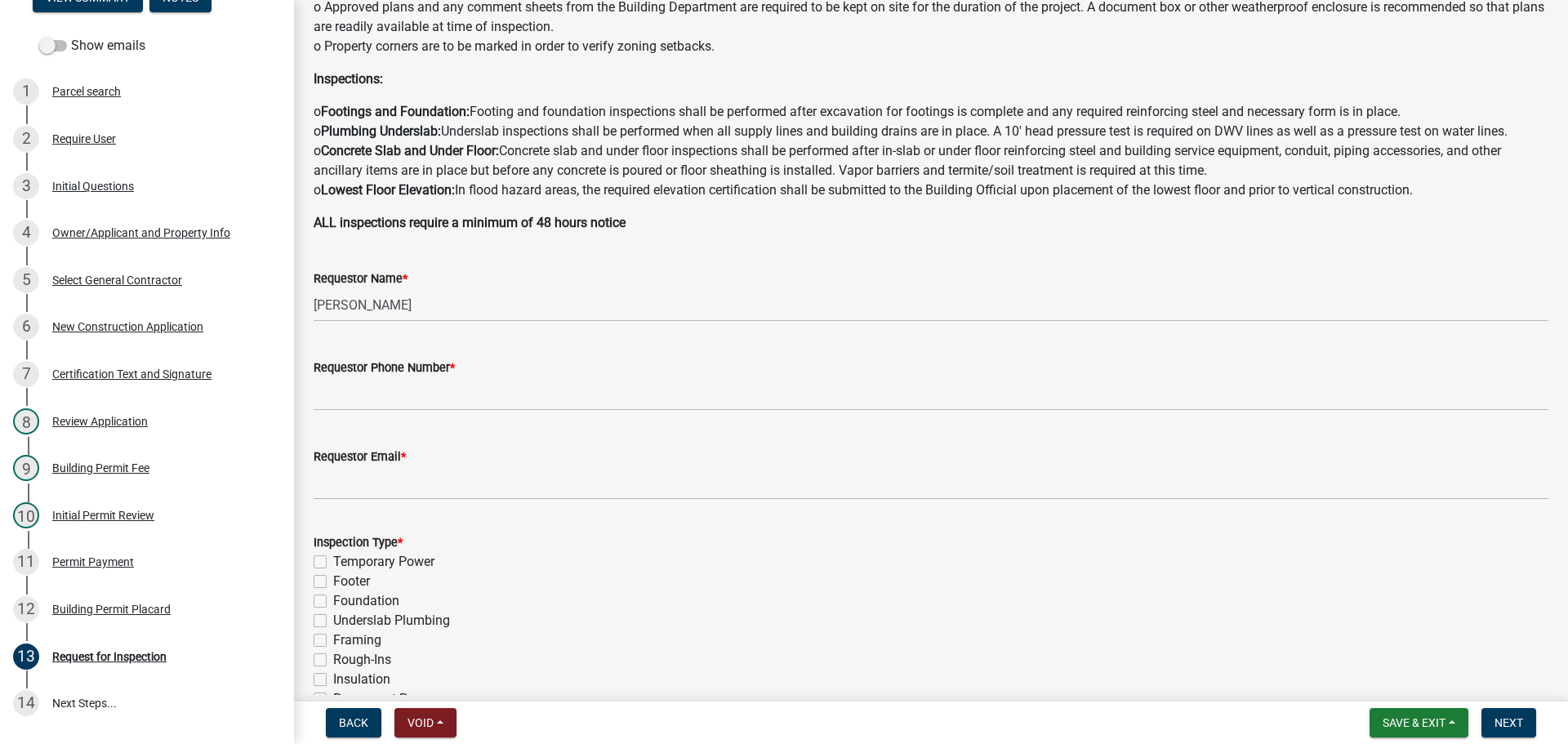
scroll to position [231, 0]
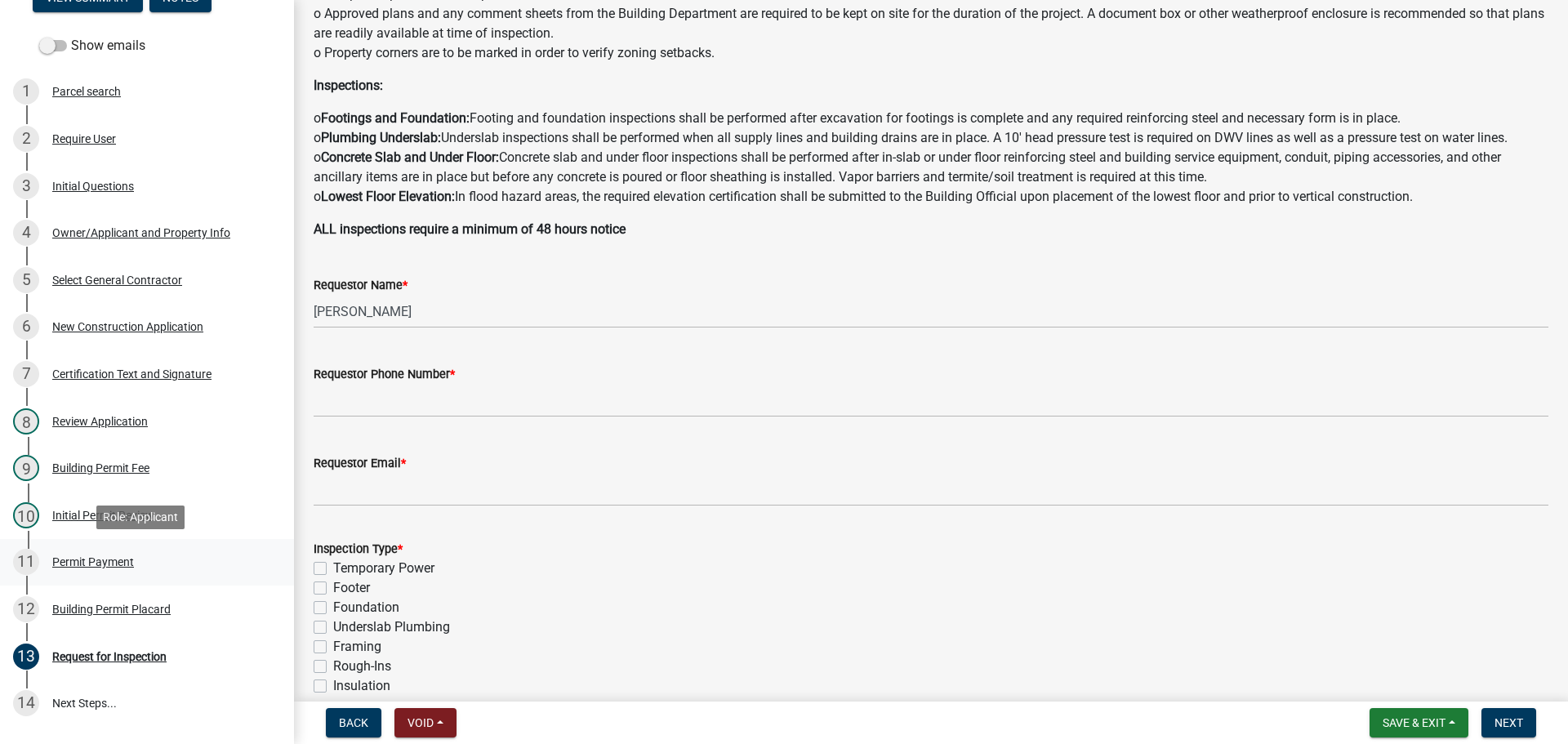
click at [108, 554] on div "11 Permit Payment" at bounding box center [140, 562] width 255 height 26
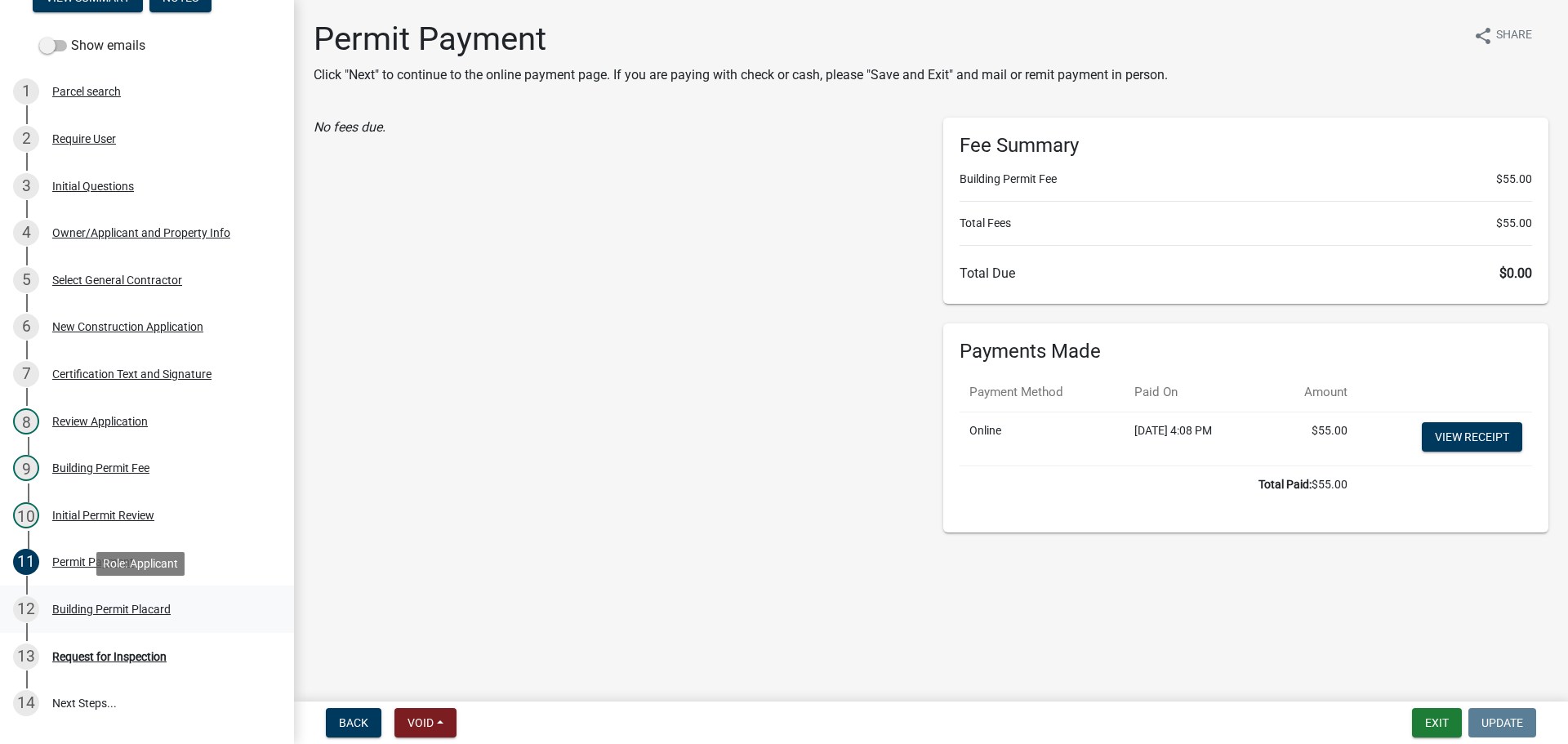
click at [139, 598] on div "12 Building Permit Placard" at bounding box center [140, 609] width 255 height 26
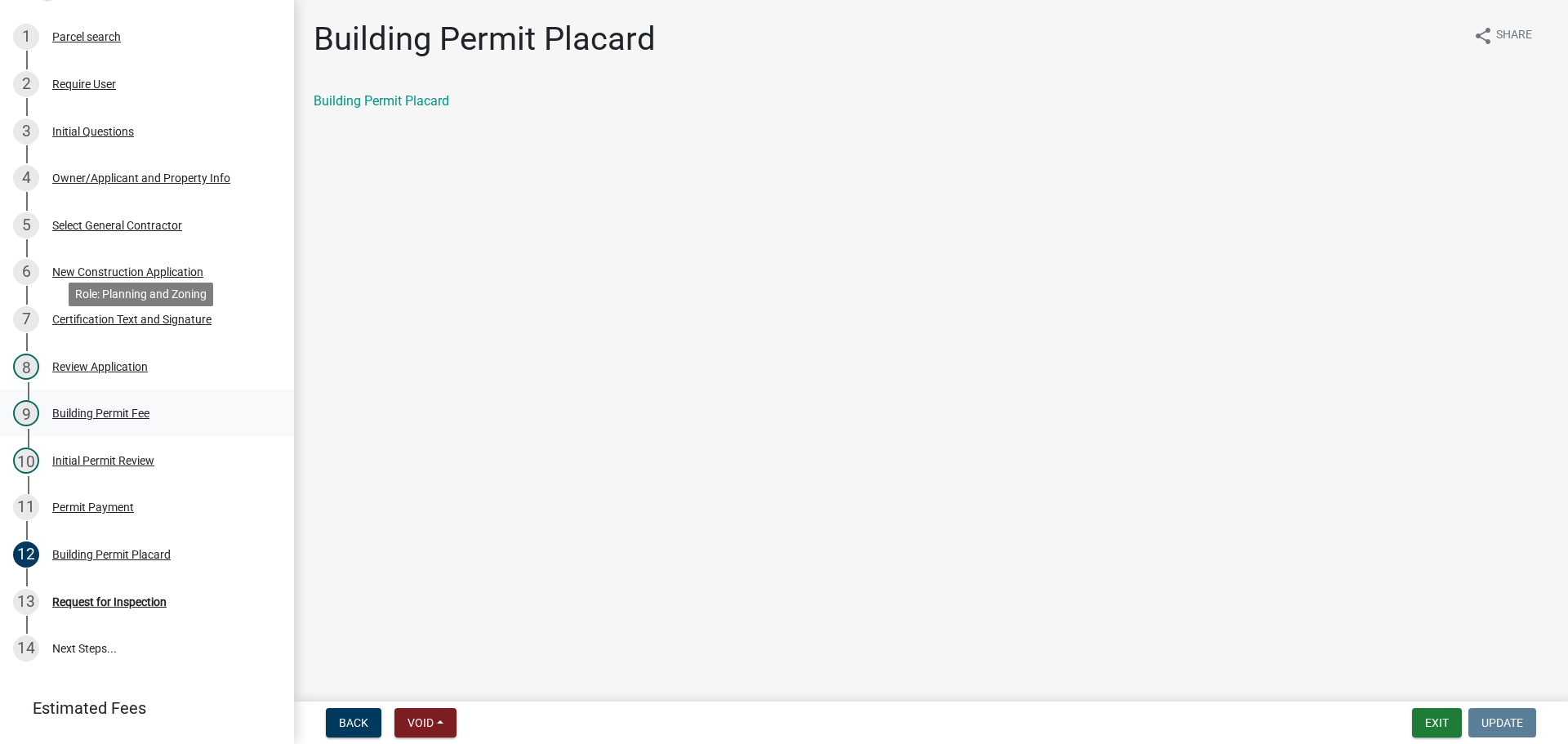
scroll to position [380, 0]
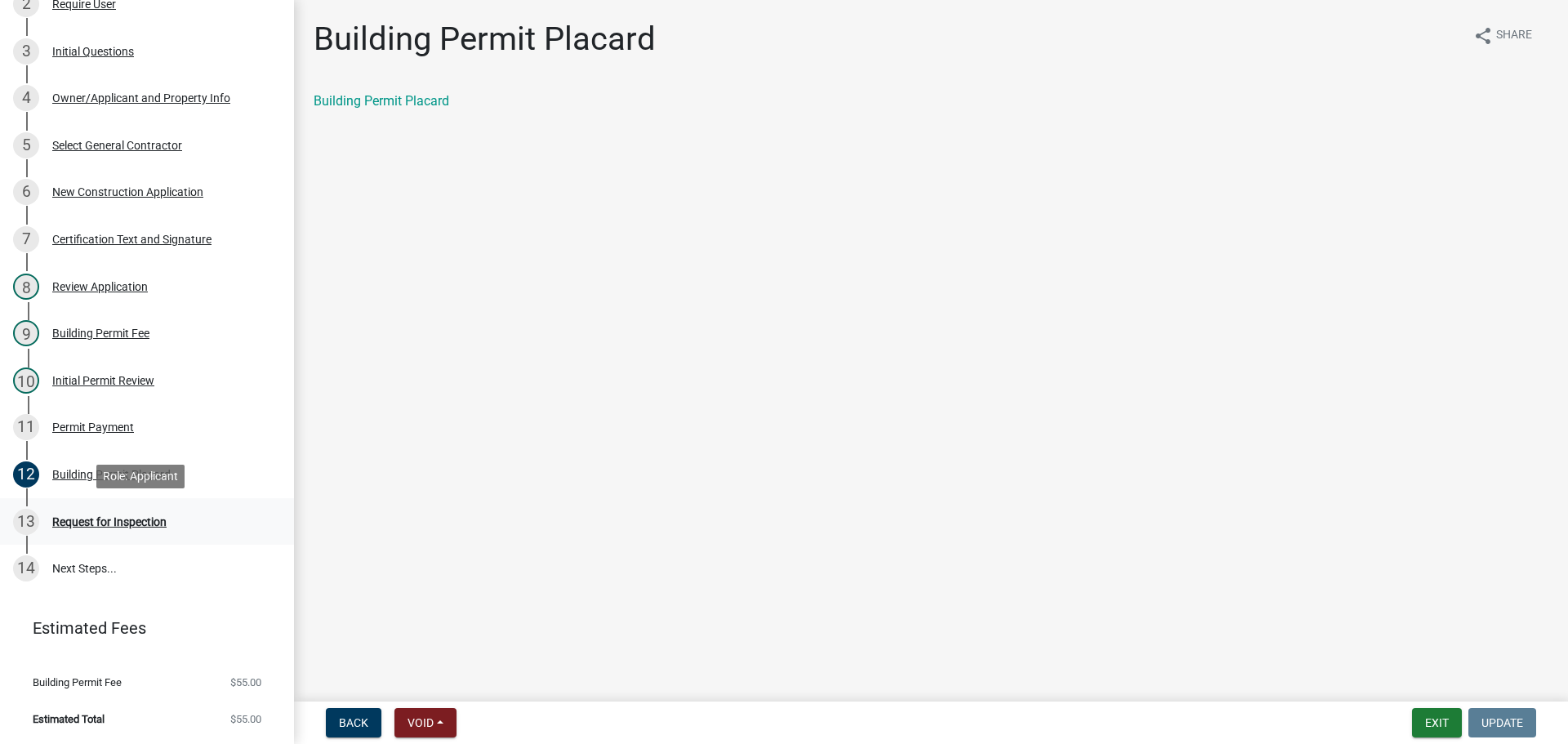
click at [119, 526] on div "Request for Inspection" at bounding box center [109, 522] width 115 height 12
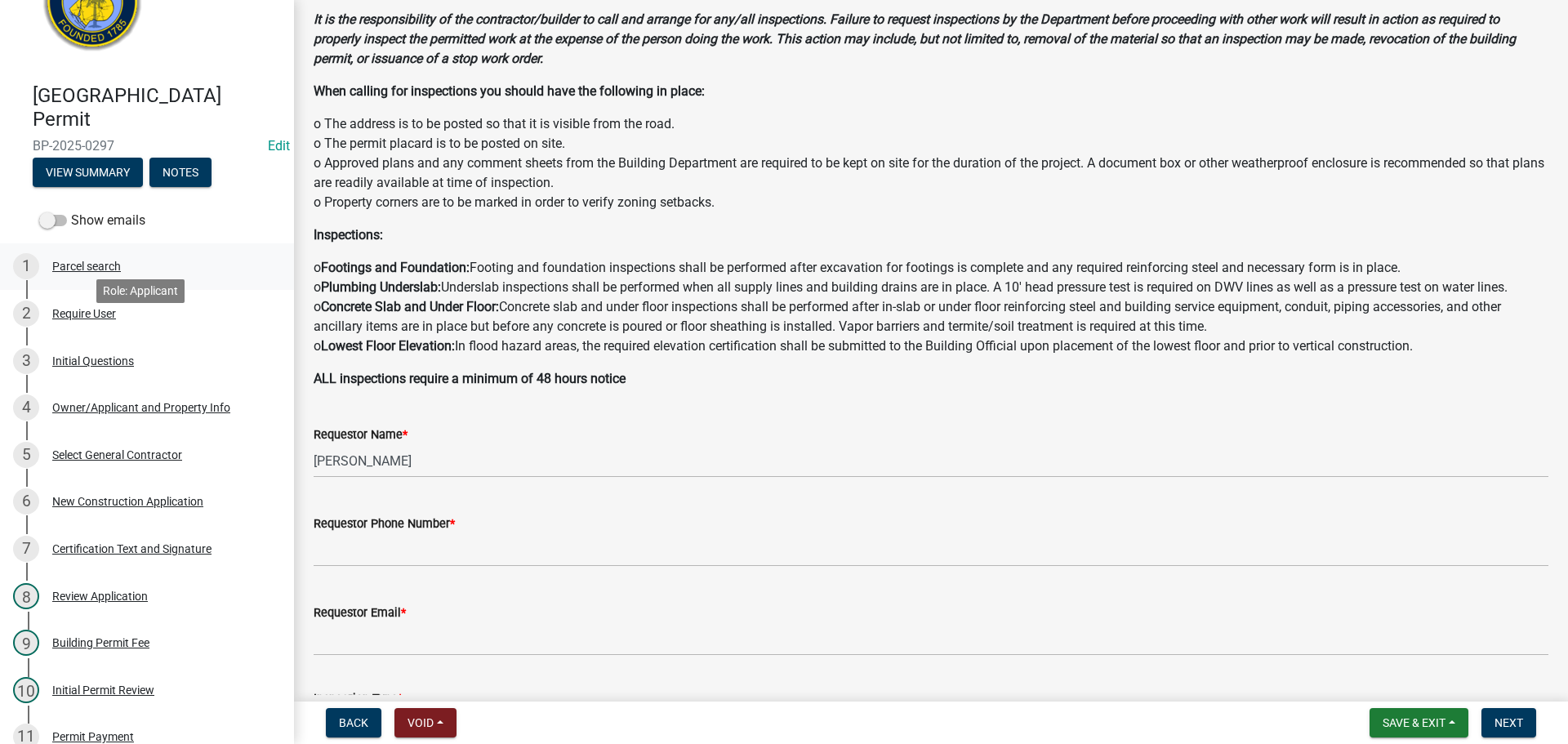
scroll to position [0, 0]
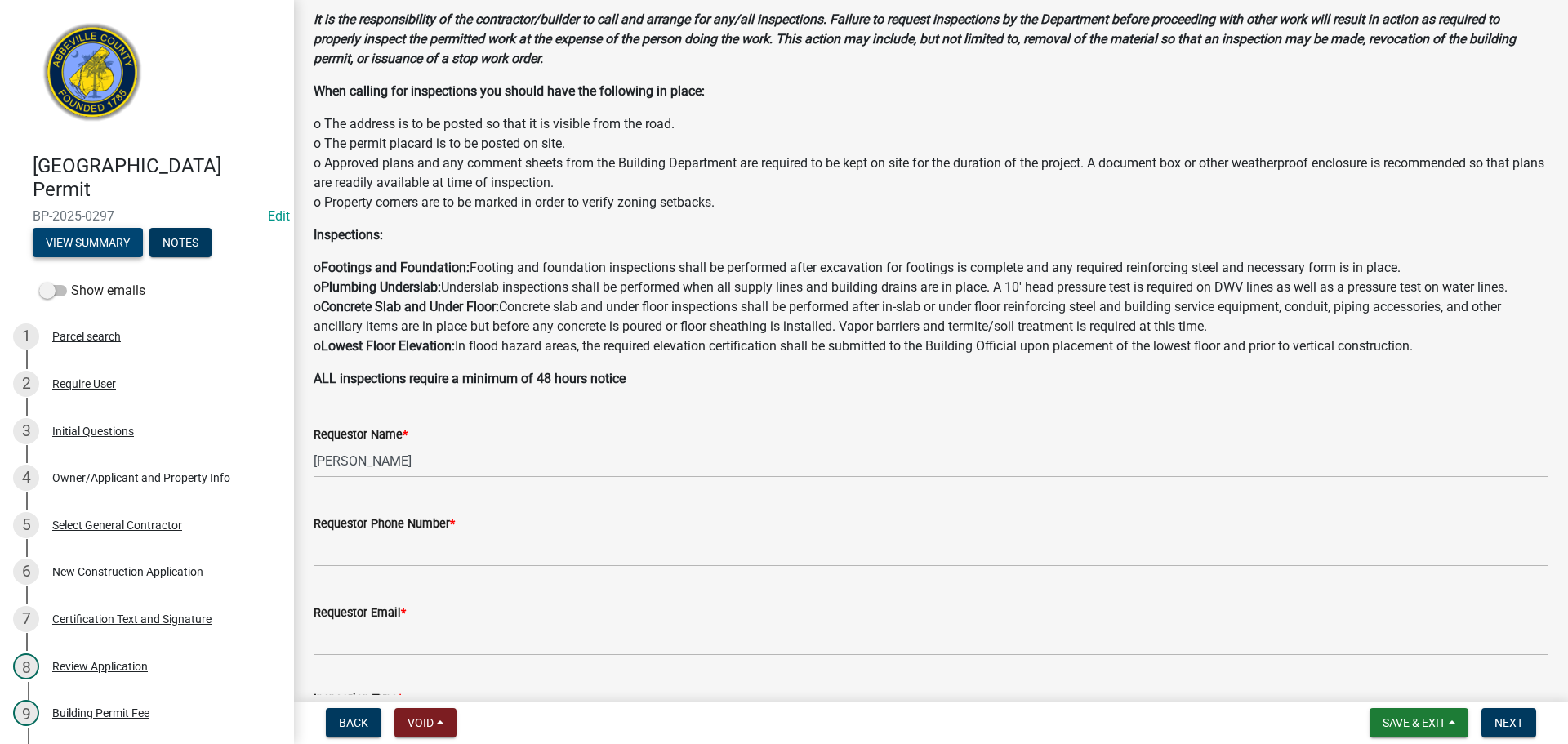
click at [73, 229] on button "View Summary" at bounding box center [87, 242] width 110 height 29
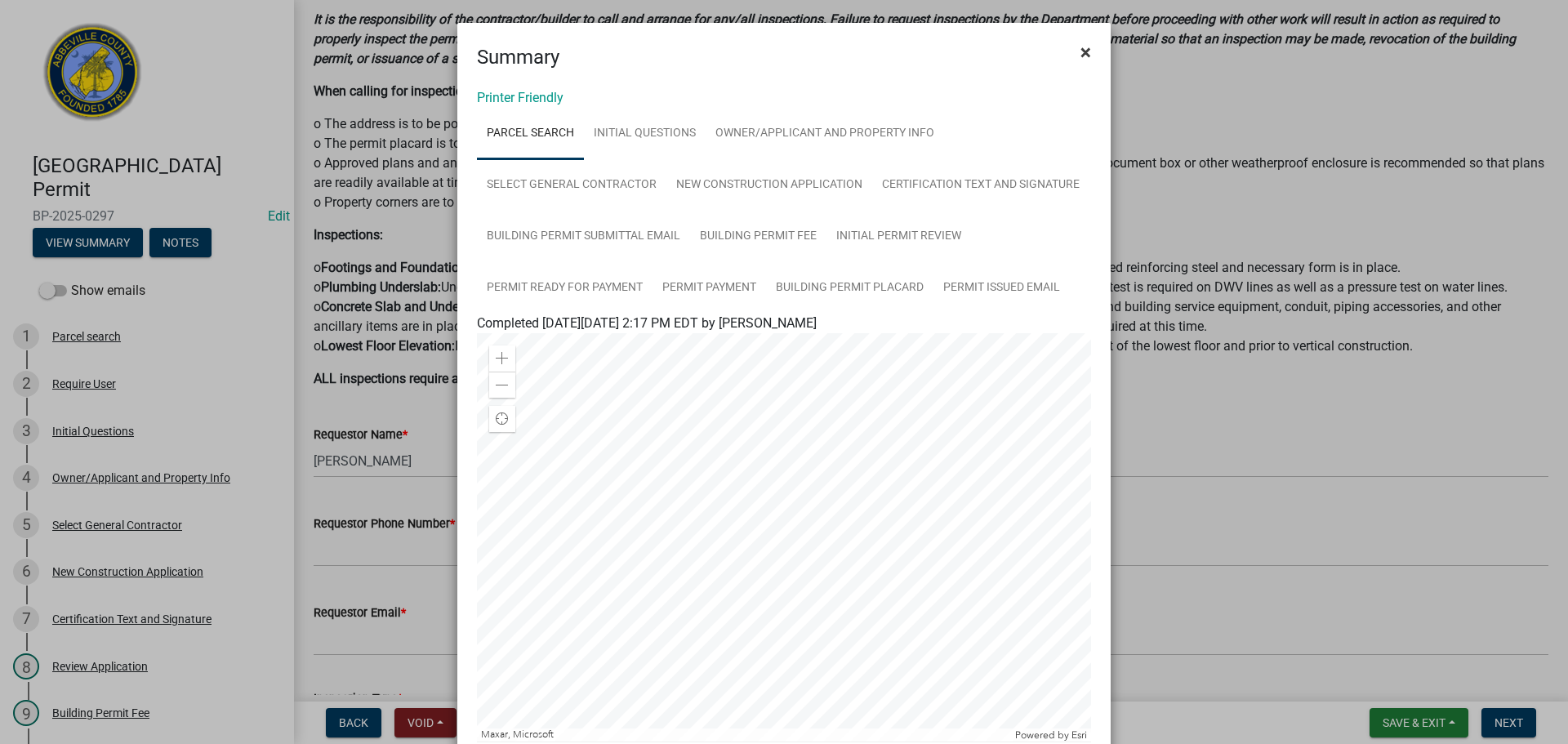
click at [1080, 47] on span "×" at bounding box center [1086, 52] width 11 height 23
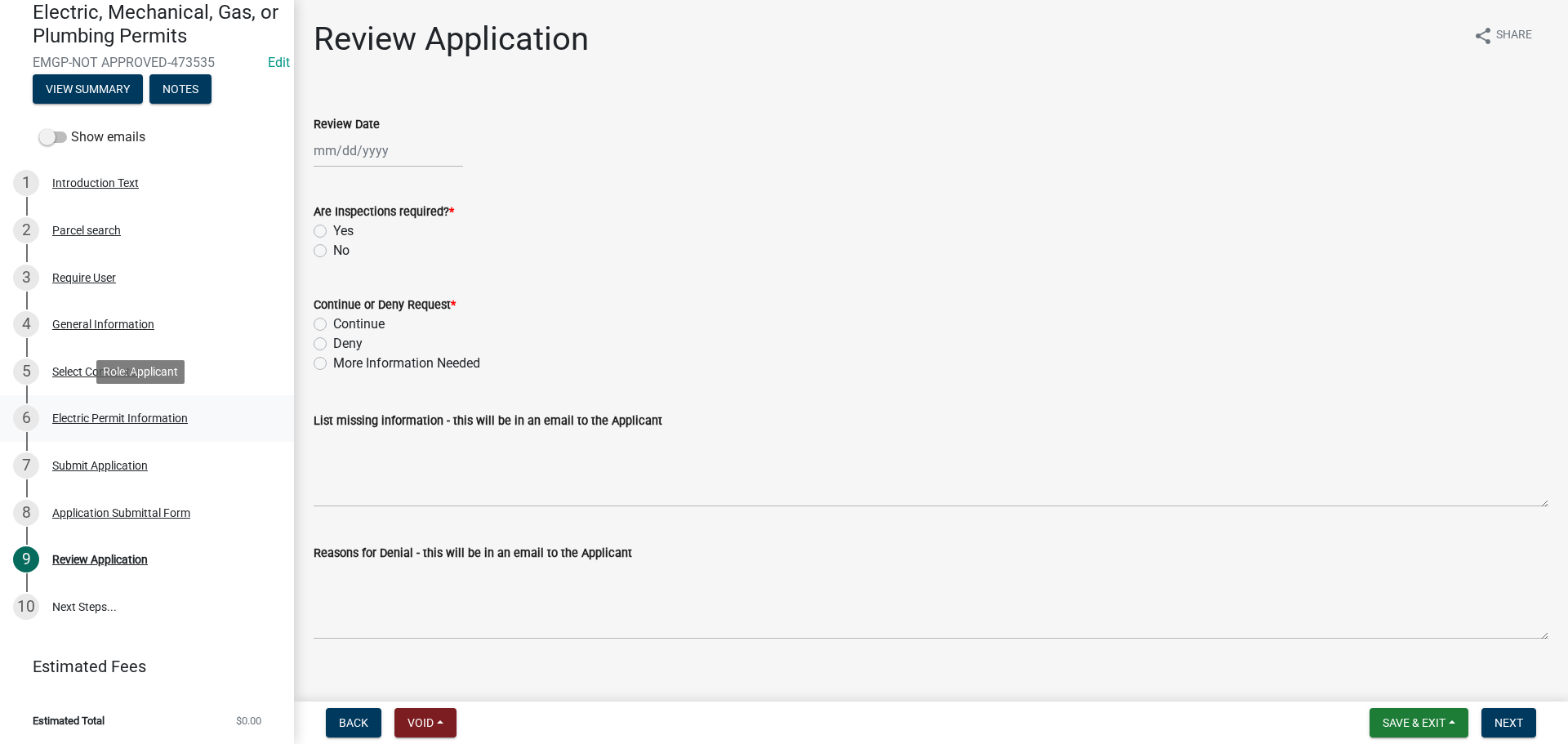
scroll to position [155, 0]
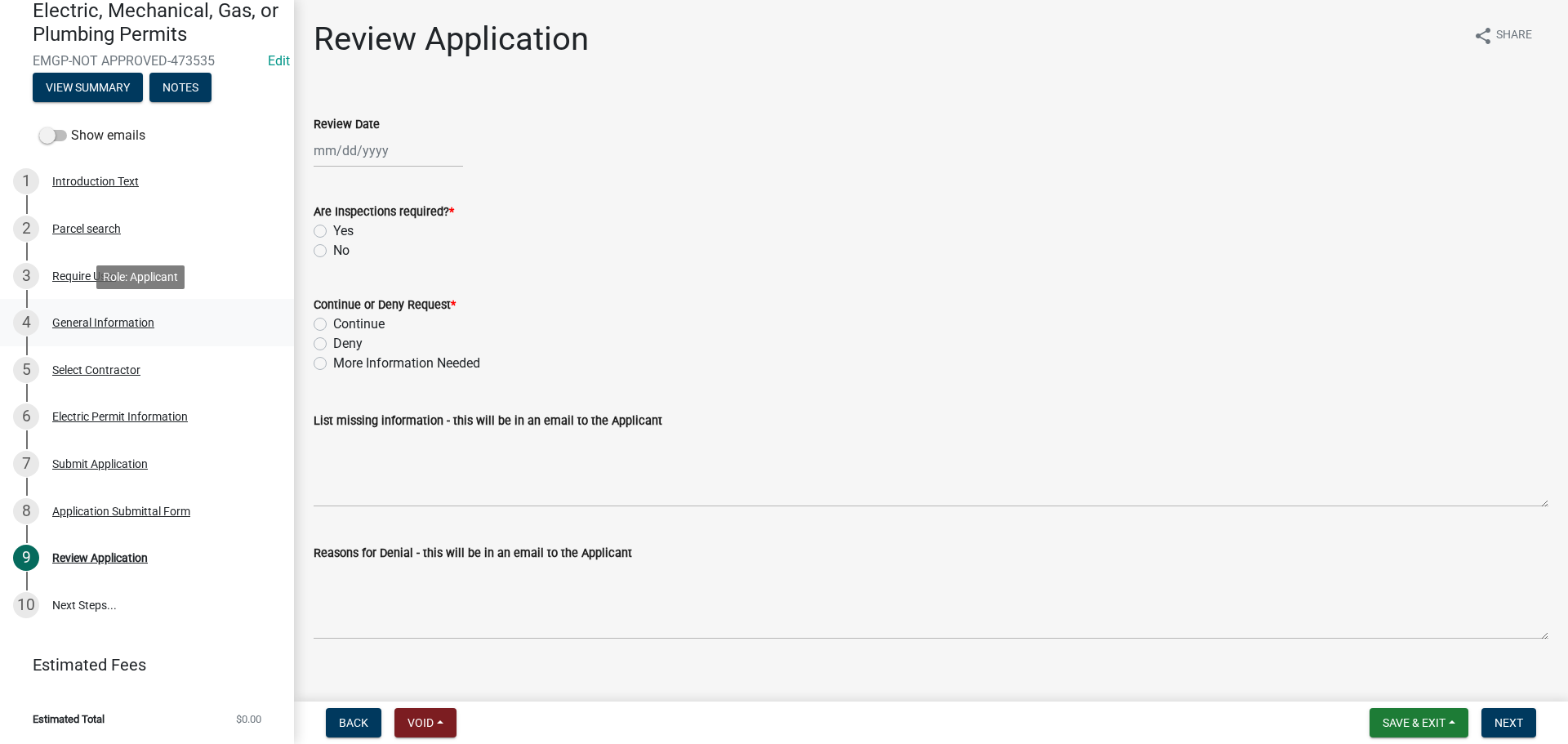
click at [117, 321] on div "General Information" at bounding box center [103, 322] width 102 height 12
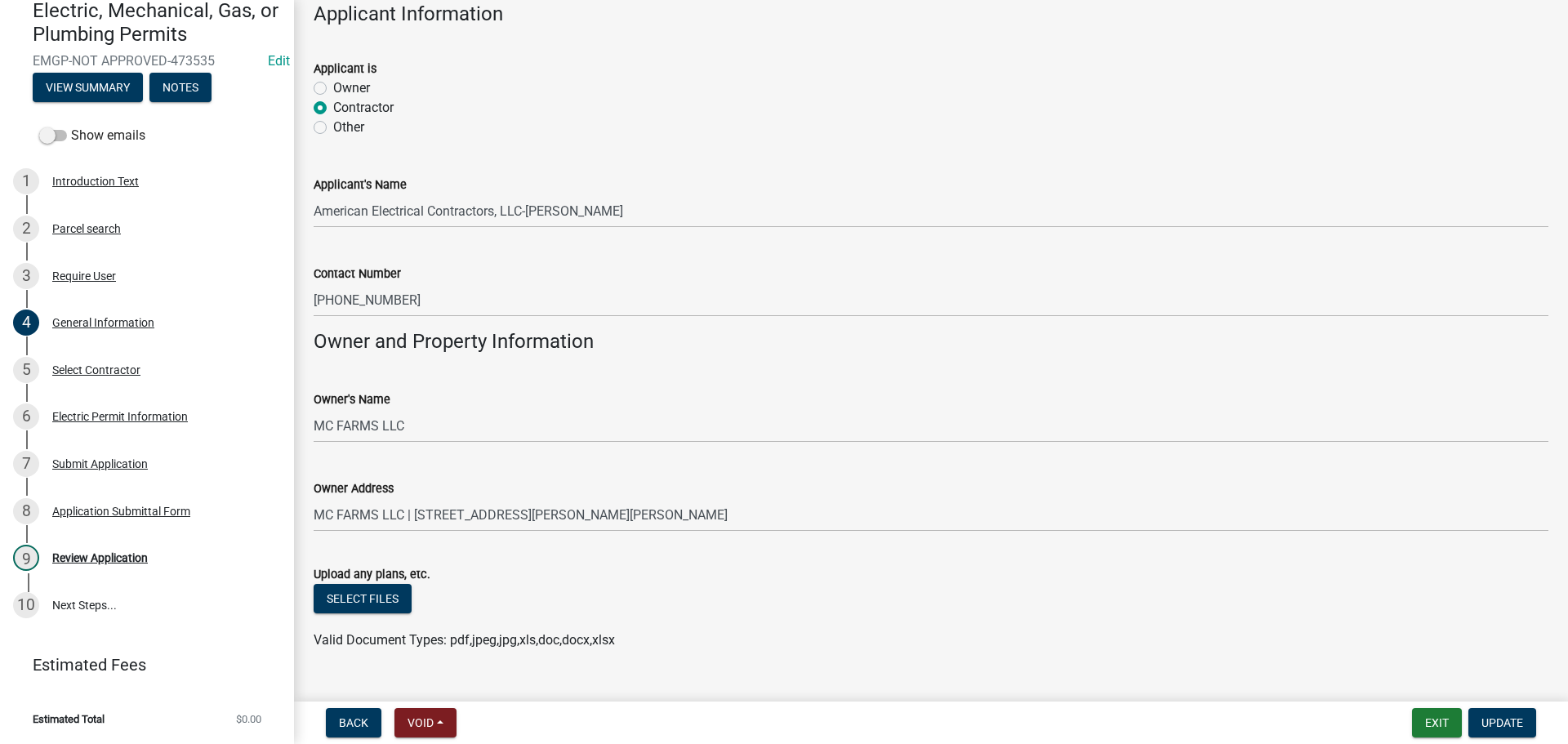
scroll to position [1014, 0]
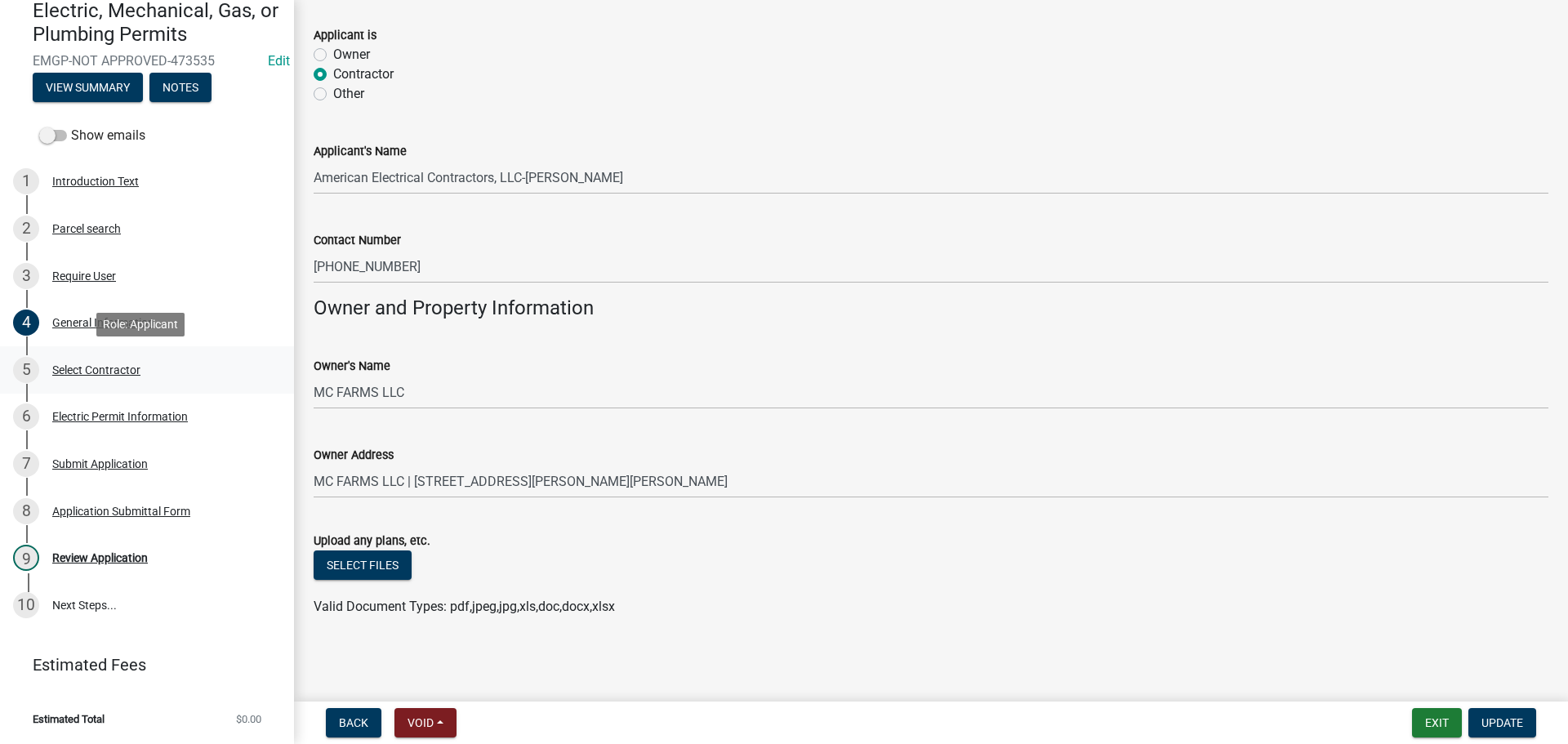
click at [86, 362] on div "5 Select Contractor" at bounding box center [140, 370] width 255 height 26
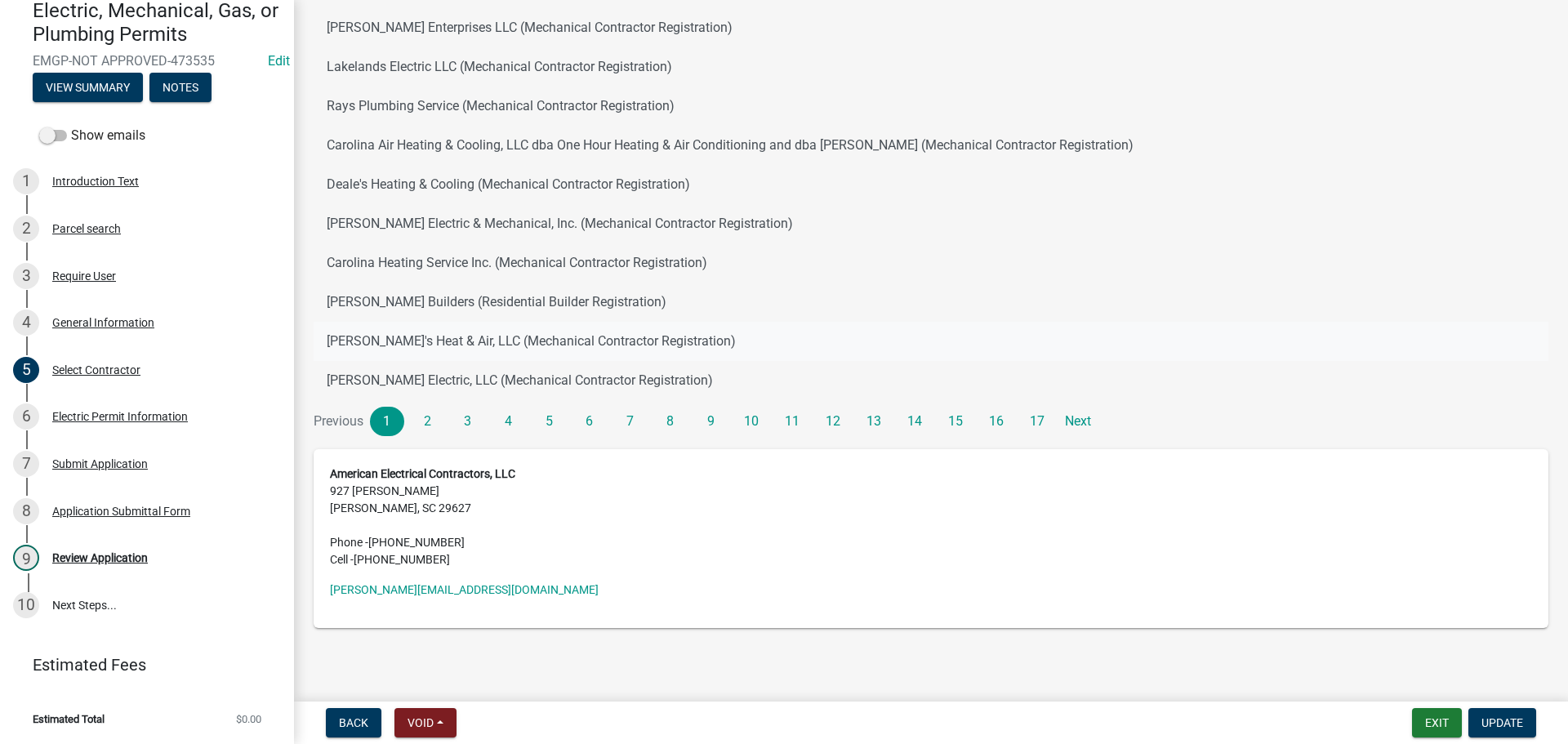
scroll to position [234, 0]
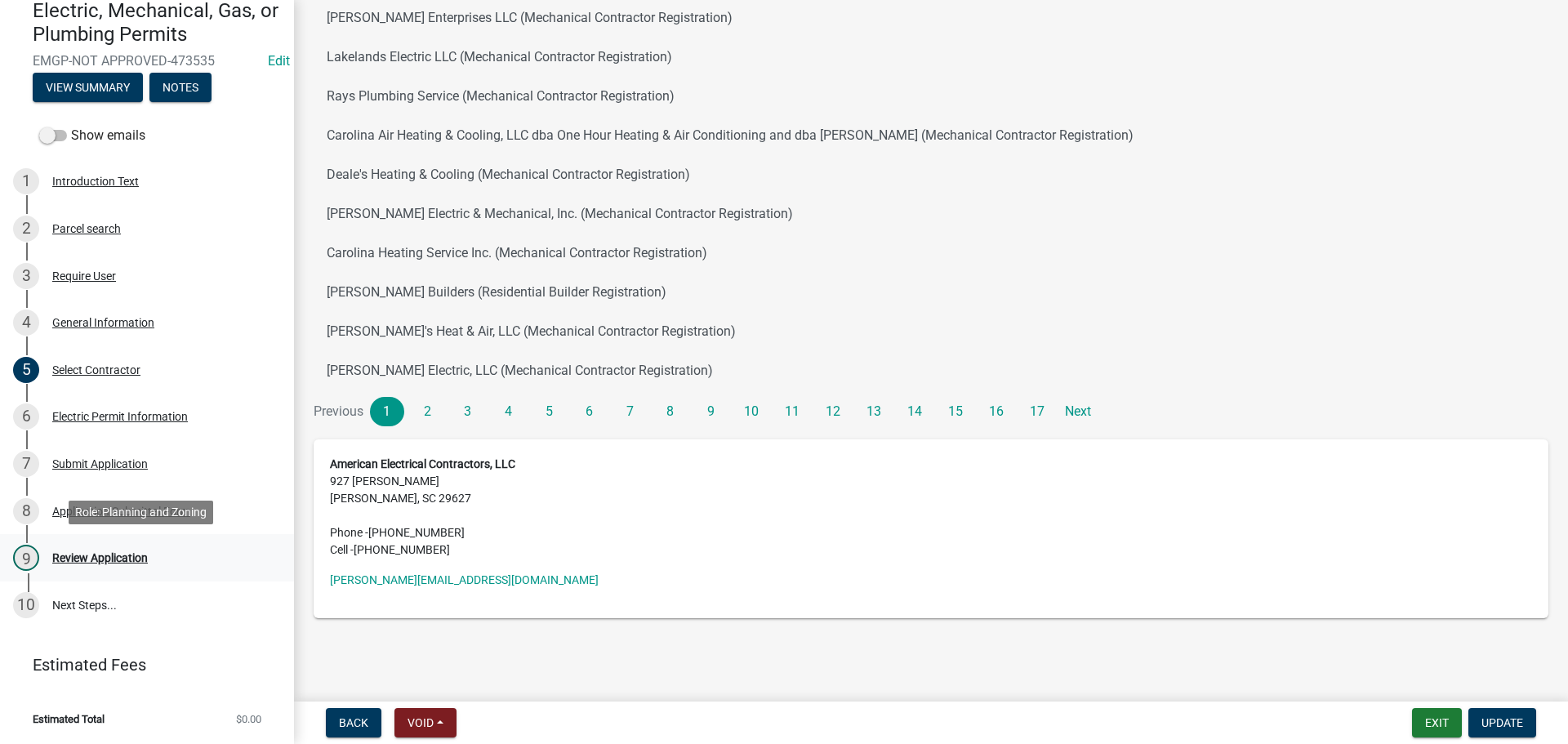
click at [116, 560] on div "Review Application" at bounding box center [99, 558] width 96 height 12
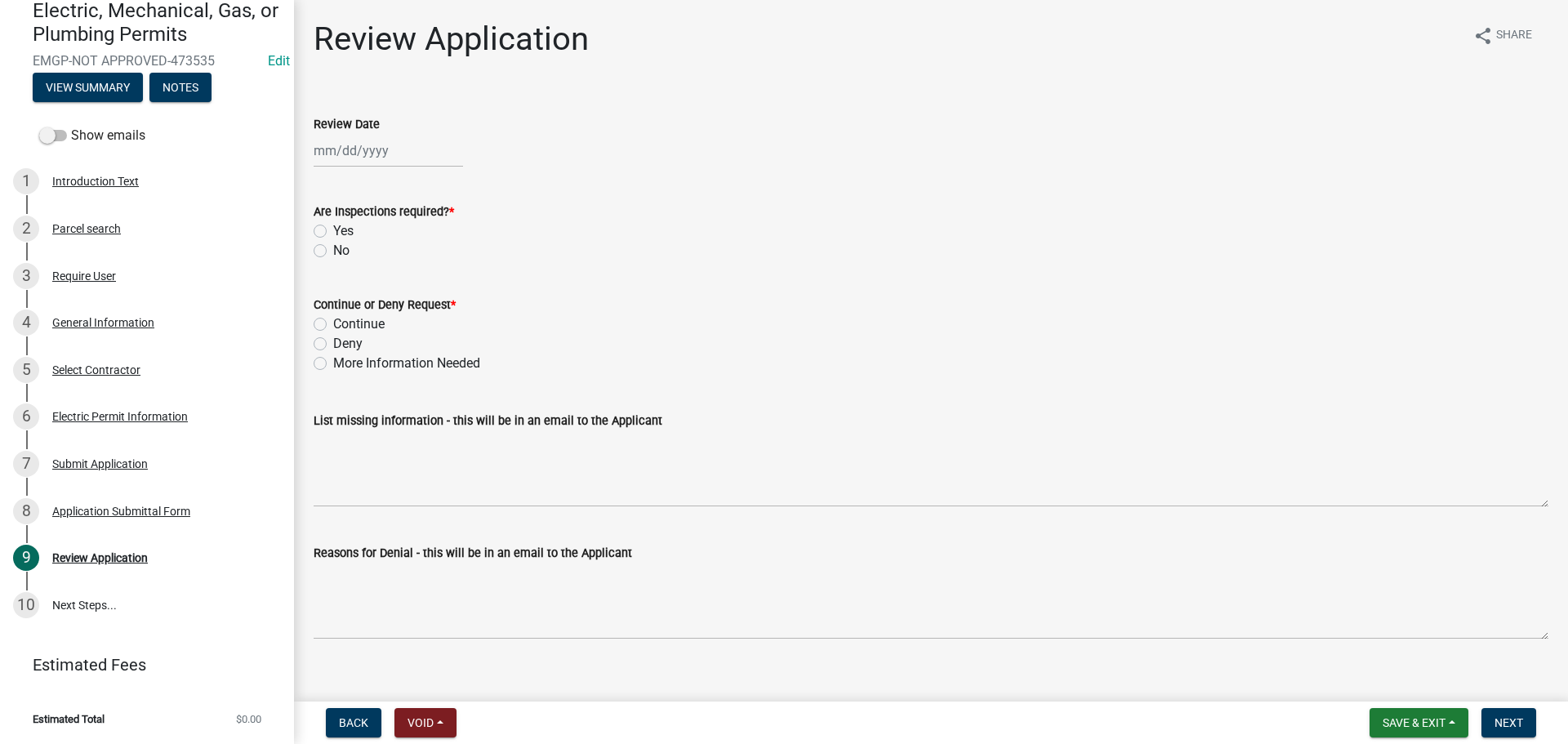
select select "9"
select select "2025"
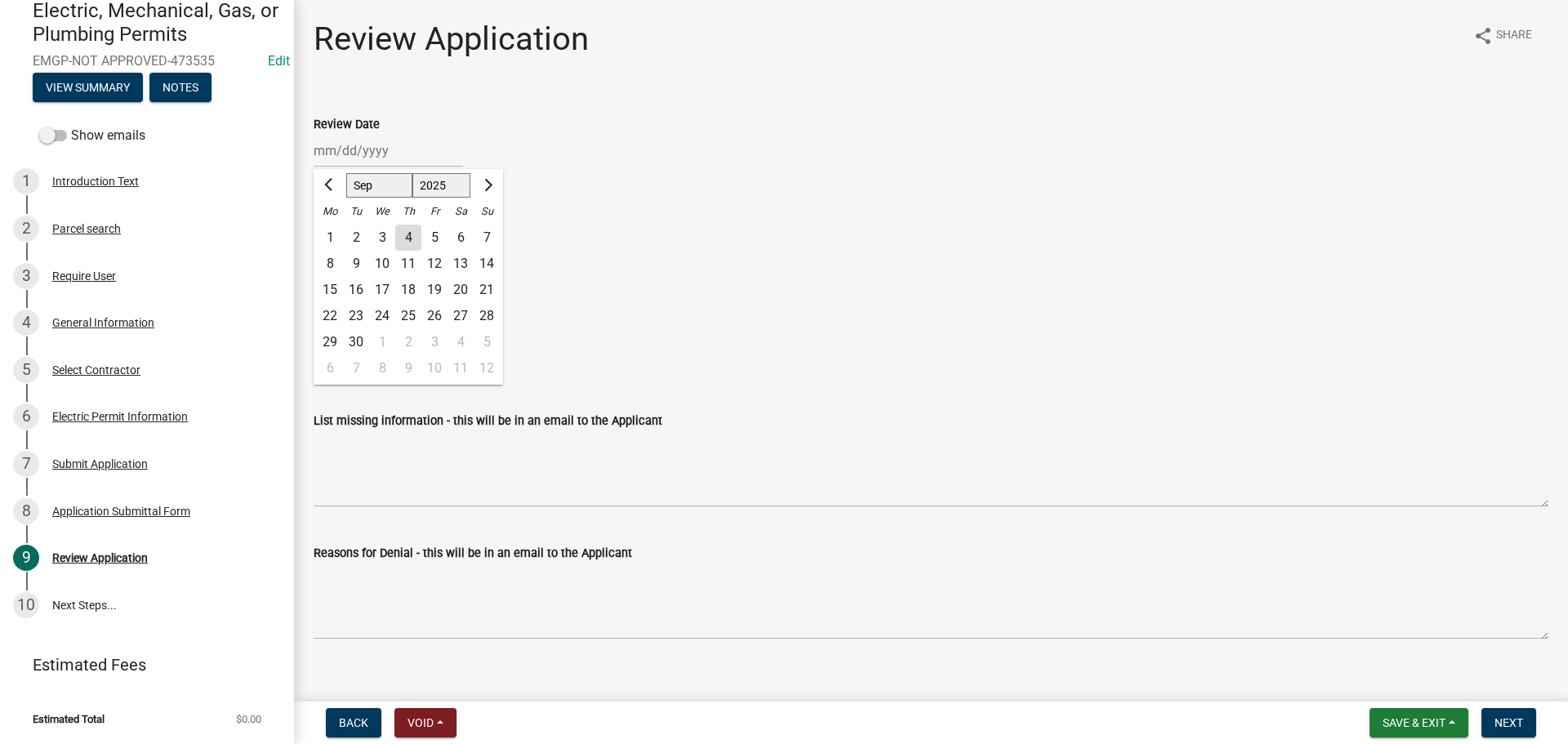
click at [368, 148] on div "Jan Feb Mar Apr May Jun Jul Aug Sep Oct Nov Dec 1525 1526 1527 1528 1529 1530 1…" at bounding box center [389, 150] width 149 height 34
click at [402, 232] on div "4" at bounding box center [408, 238] width 26 height 26
type input "09/04/2025"
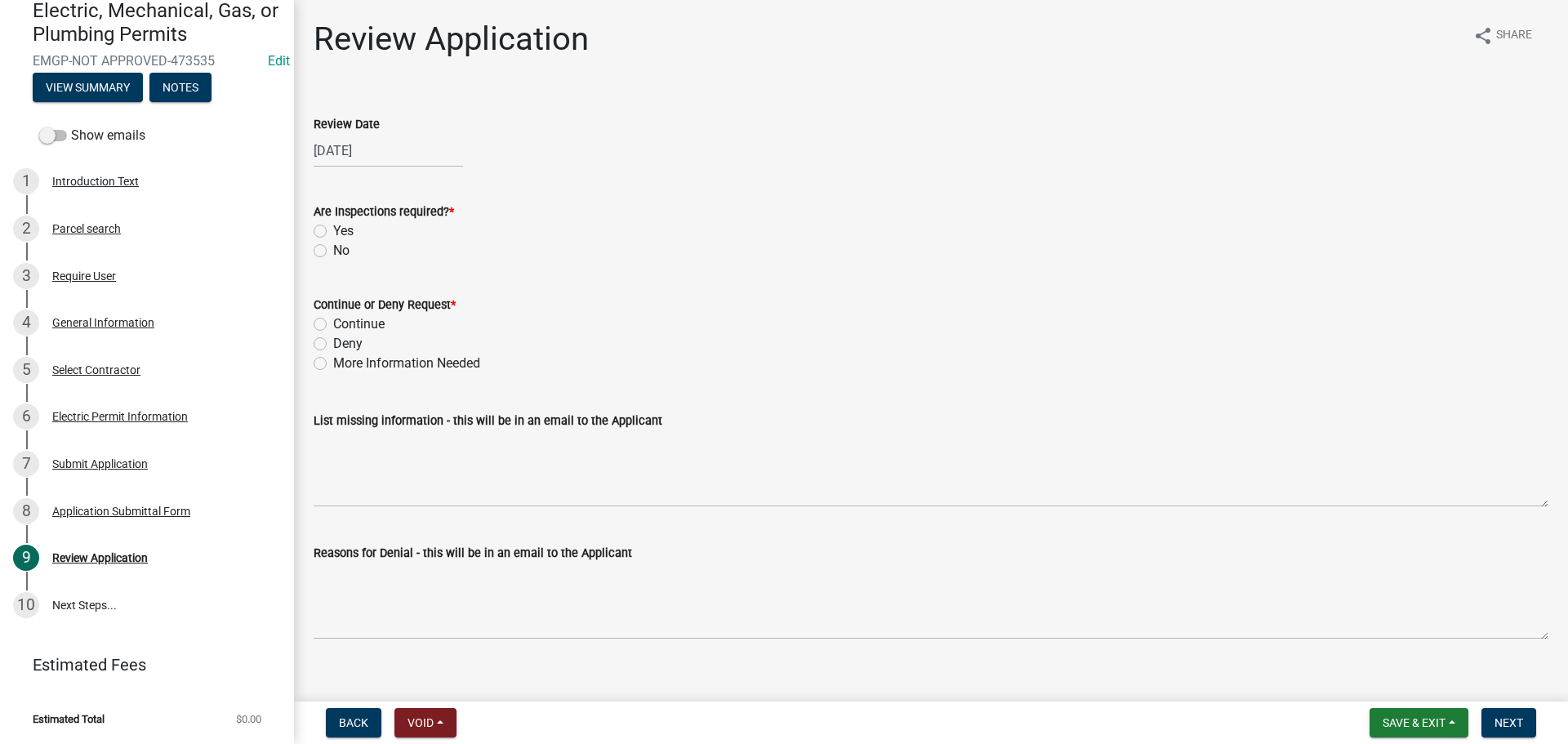
click at [333, 229] on label "Yes" at bounding box center [343, 231] width 20 height 20
click at [333, 229] on input "Yes" at bounding box center [339, 227] width 11 height 11
radio input "true"
click at [333, 328] on label "Continue" at bounding box center [359, 324] width 52 height 20
click at [333, 325] on input "Continue" at bounding box center [339, 320] width 11 height 11
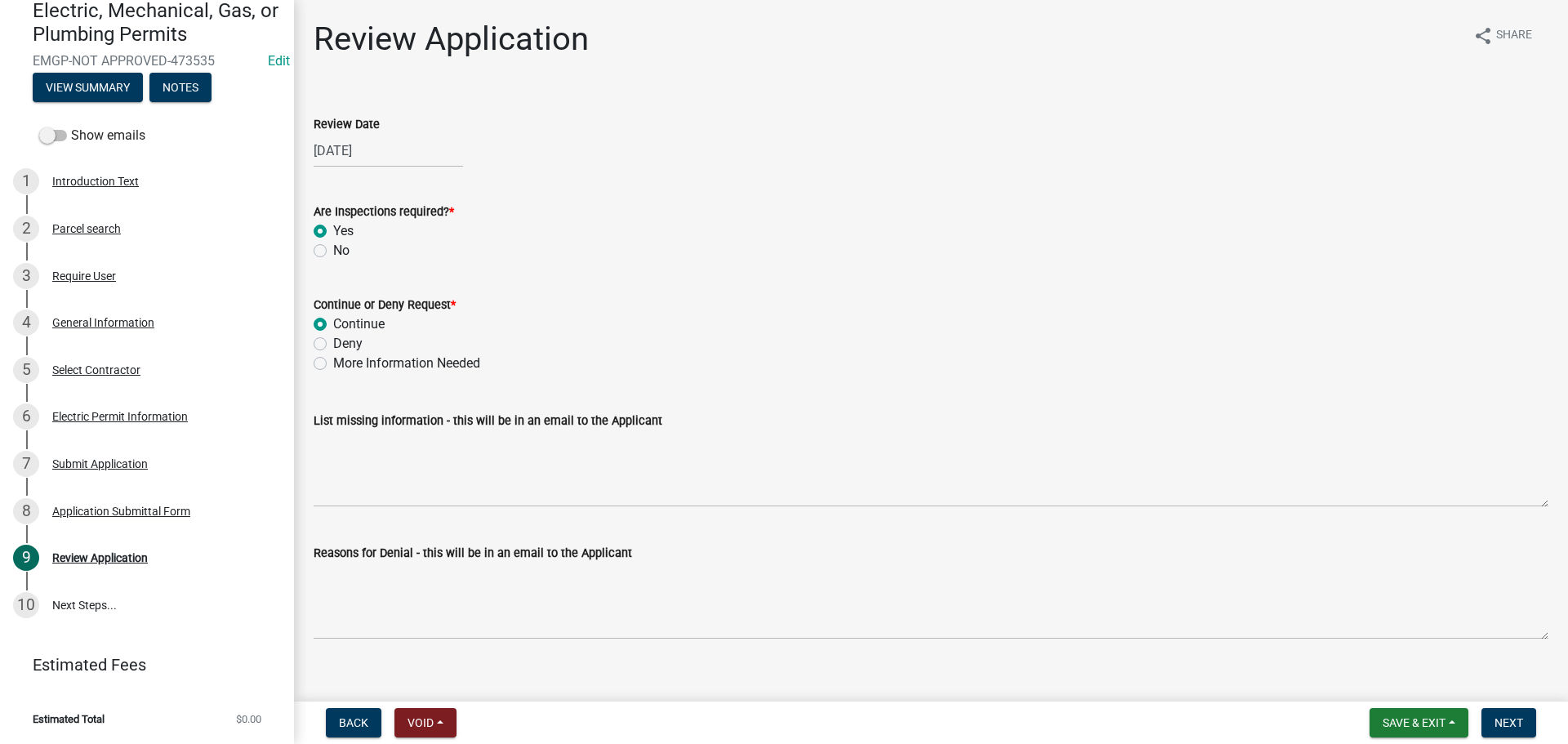
radio input "true"
click at [1519, 727] on span "Next" at bounding box center [1508, 723] width 28 height 13
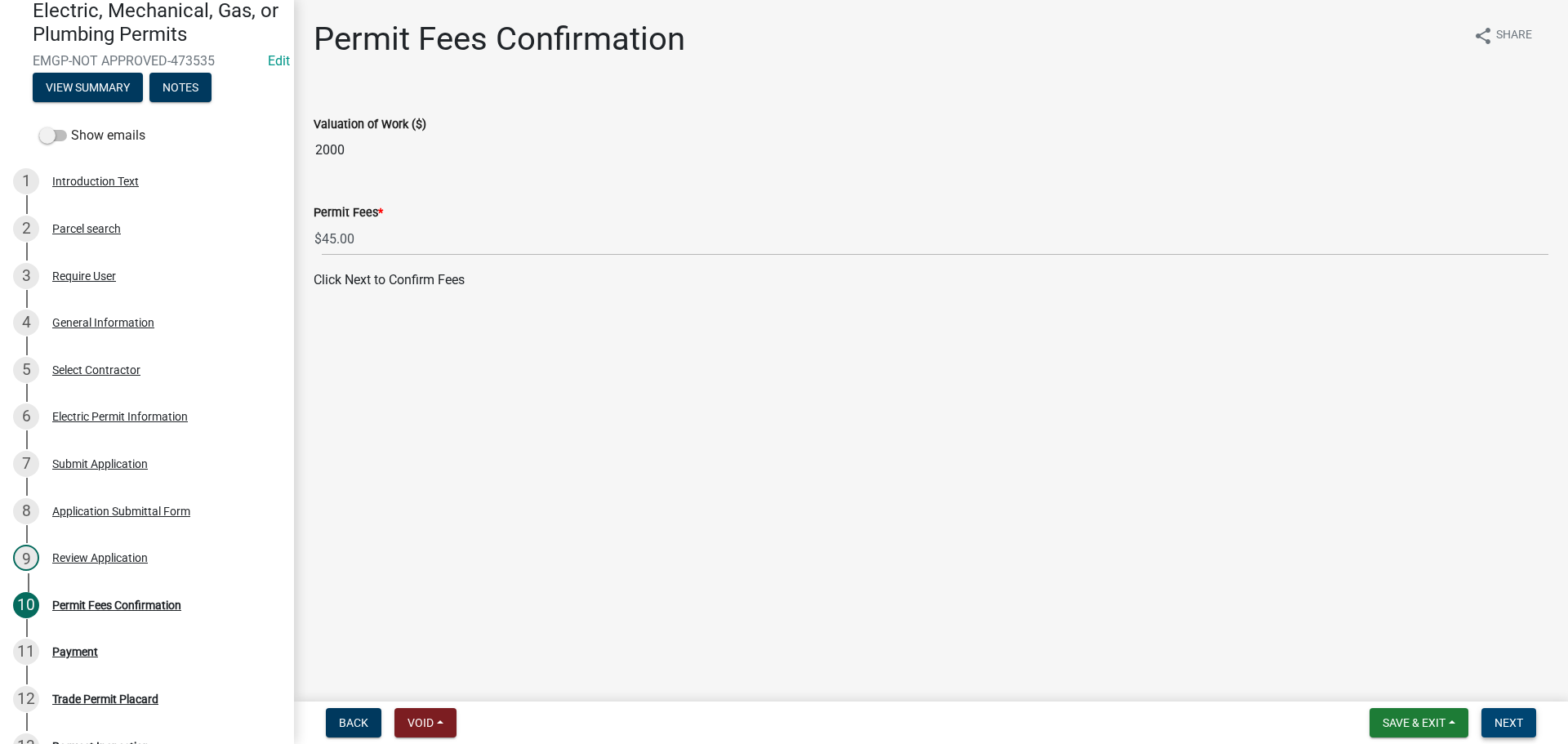
click at [1505, 719] on span "Next" at bounding box center [1508, 723] width 28 height 13
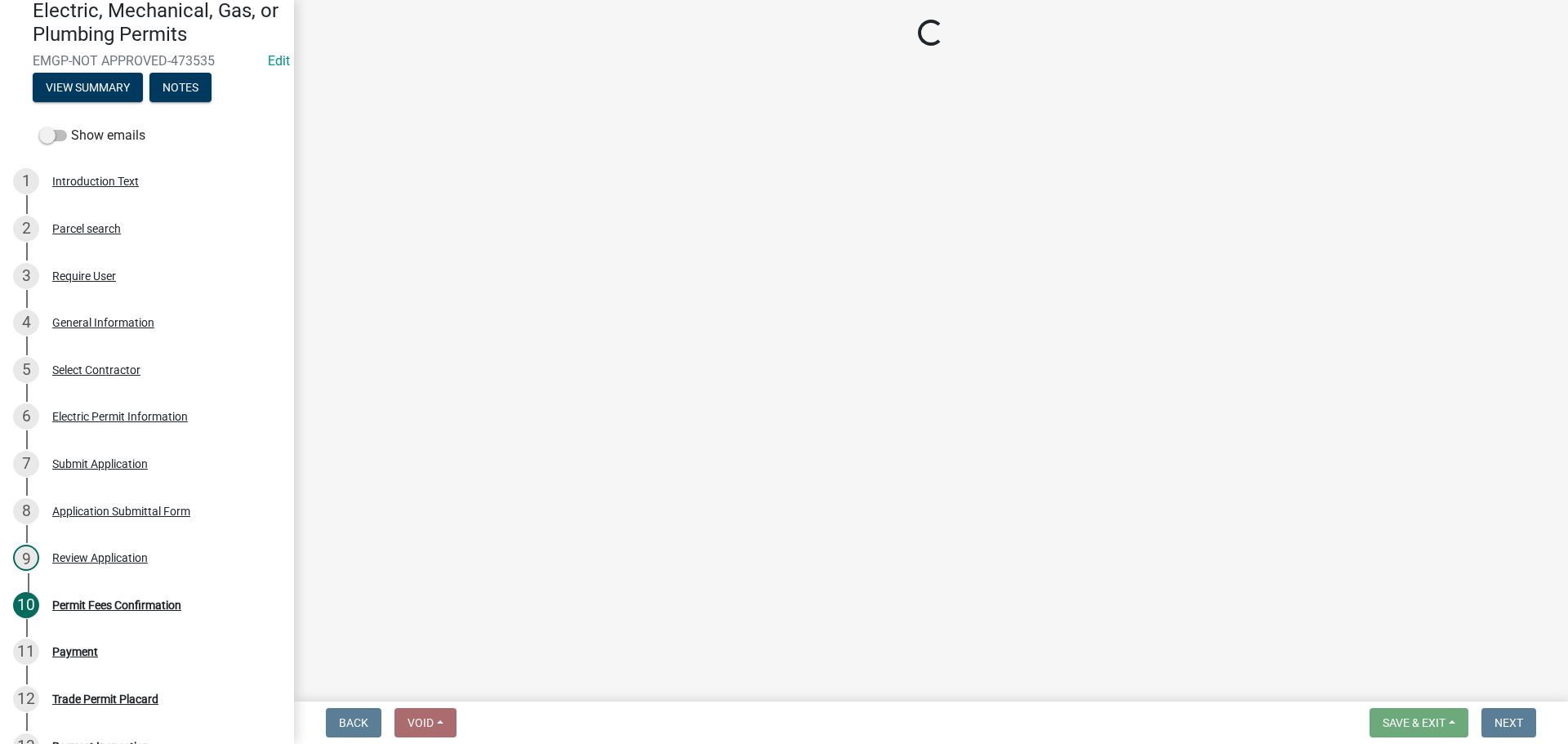
select select "3: 3"
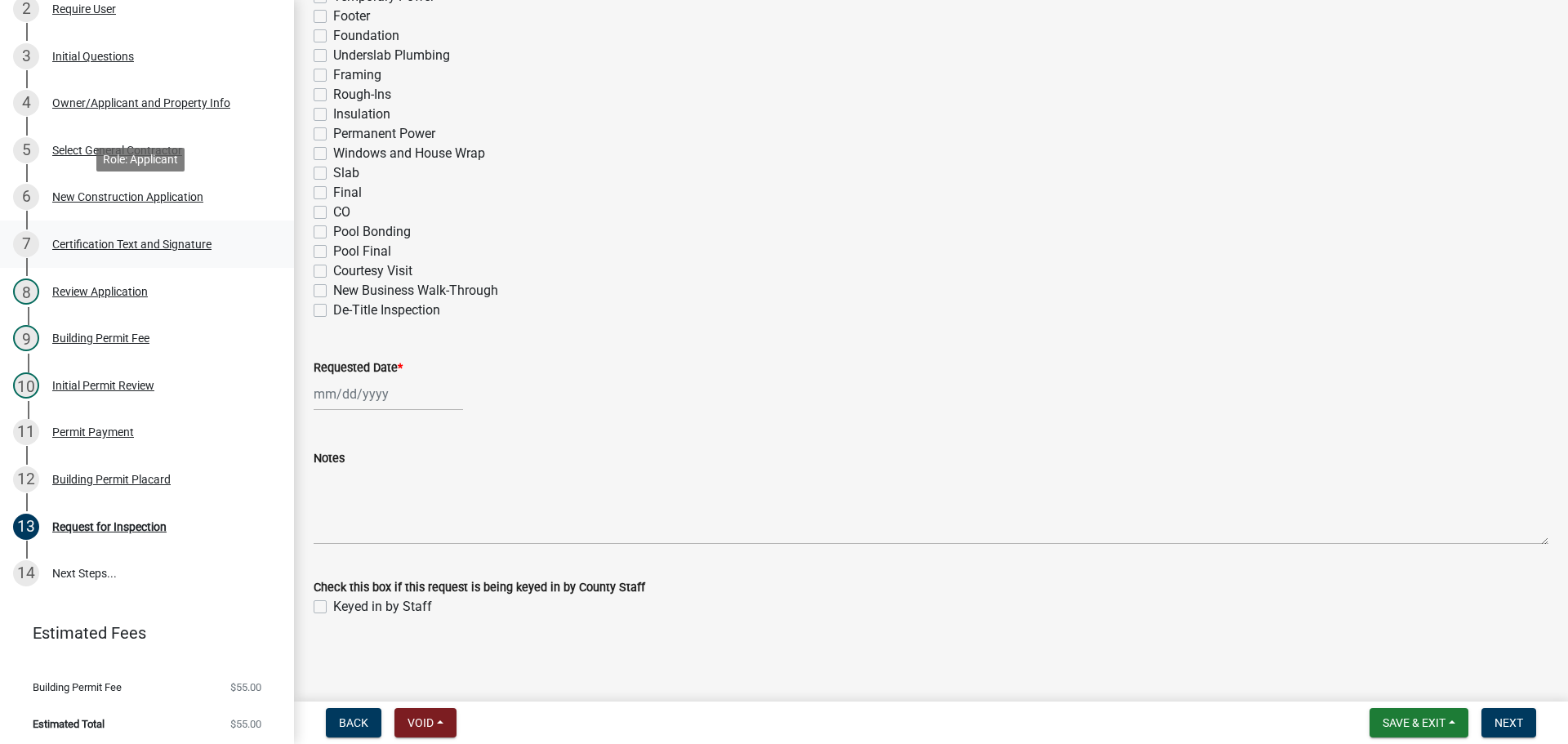
scroll to position [380, 0]
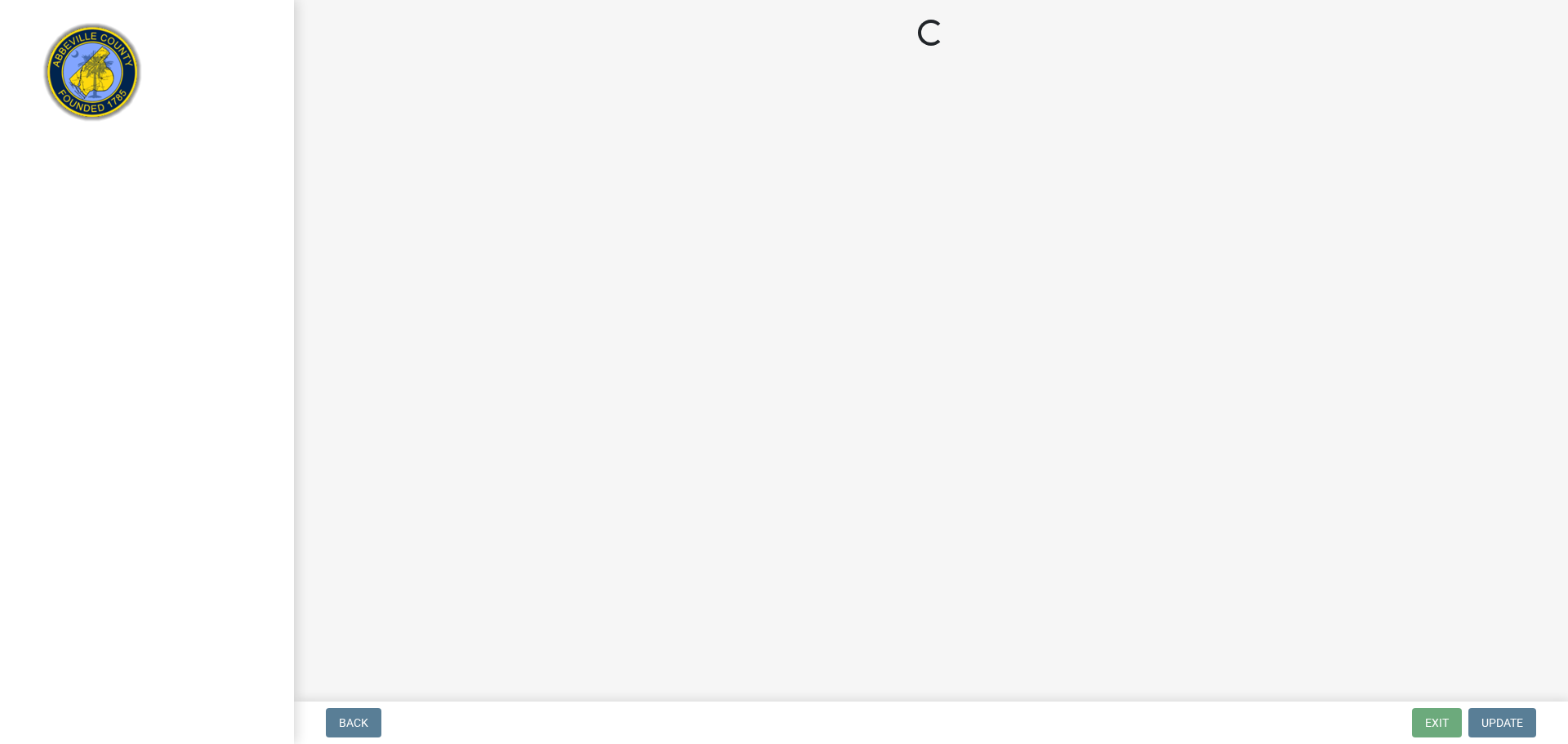
select select "3: 3"
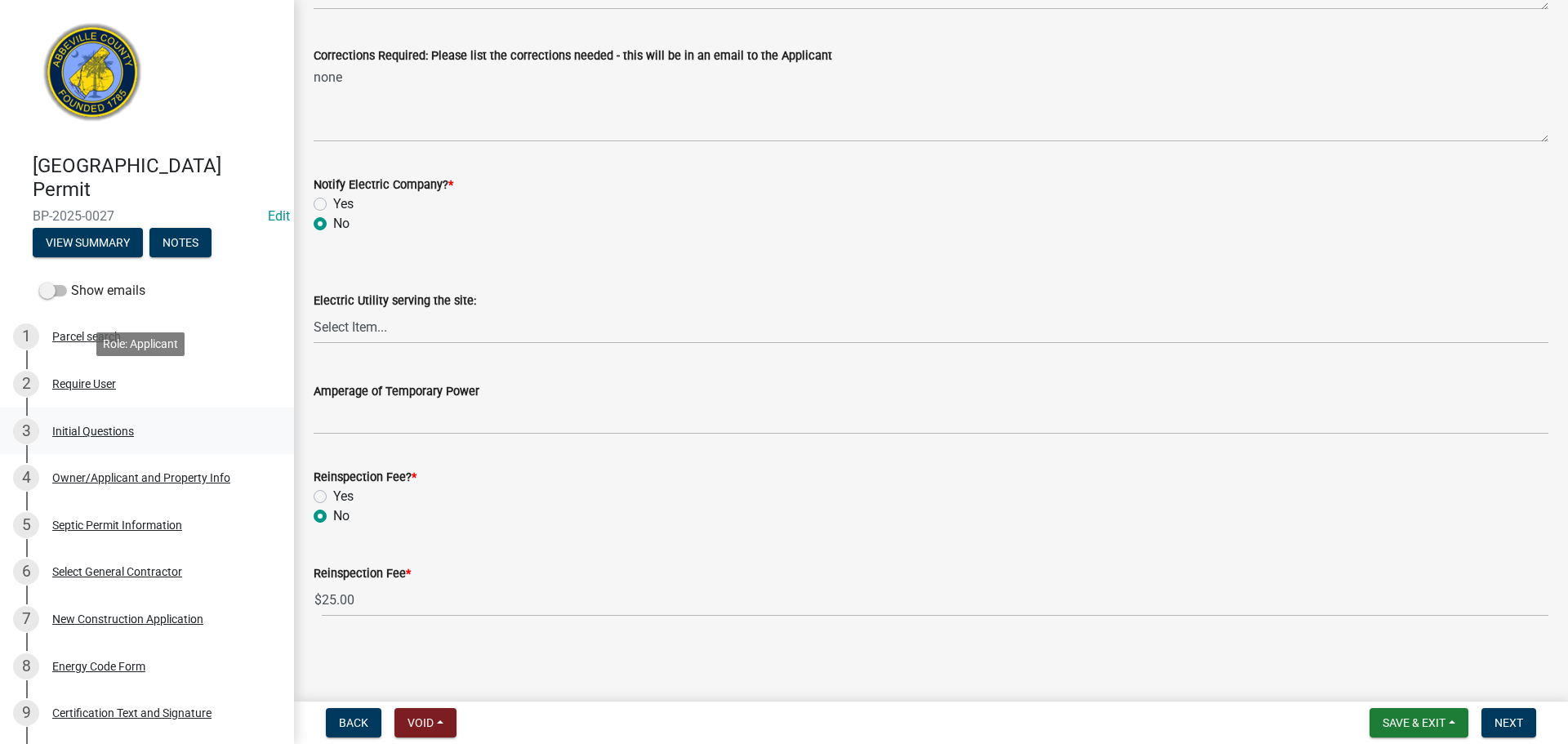
scroll to position [82, 0]
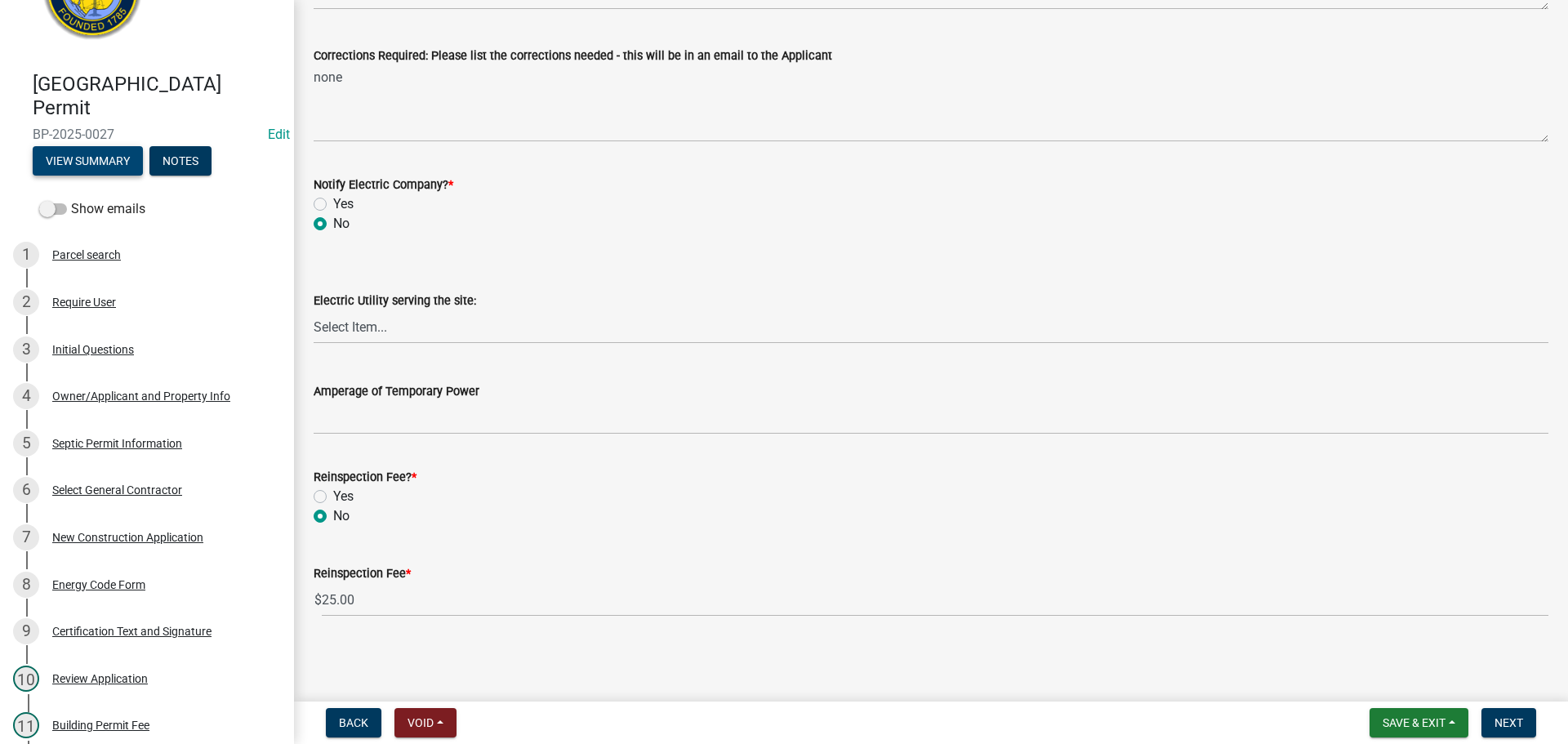
click at [92, 157] on button "View Summary" at bounding box center [87, 161] width 110 height 29
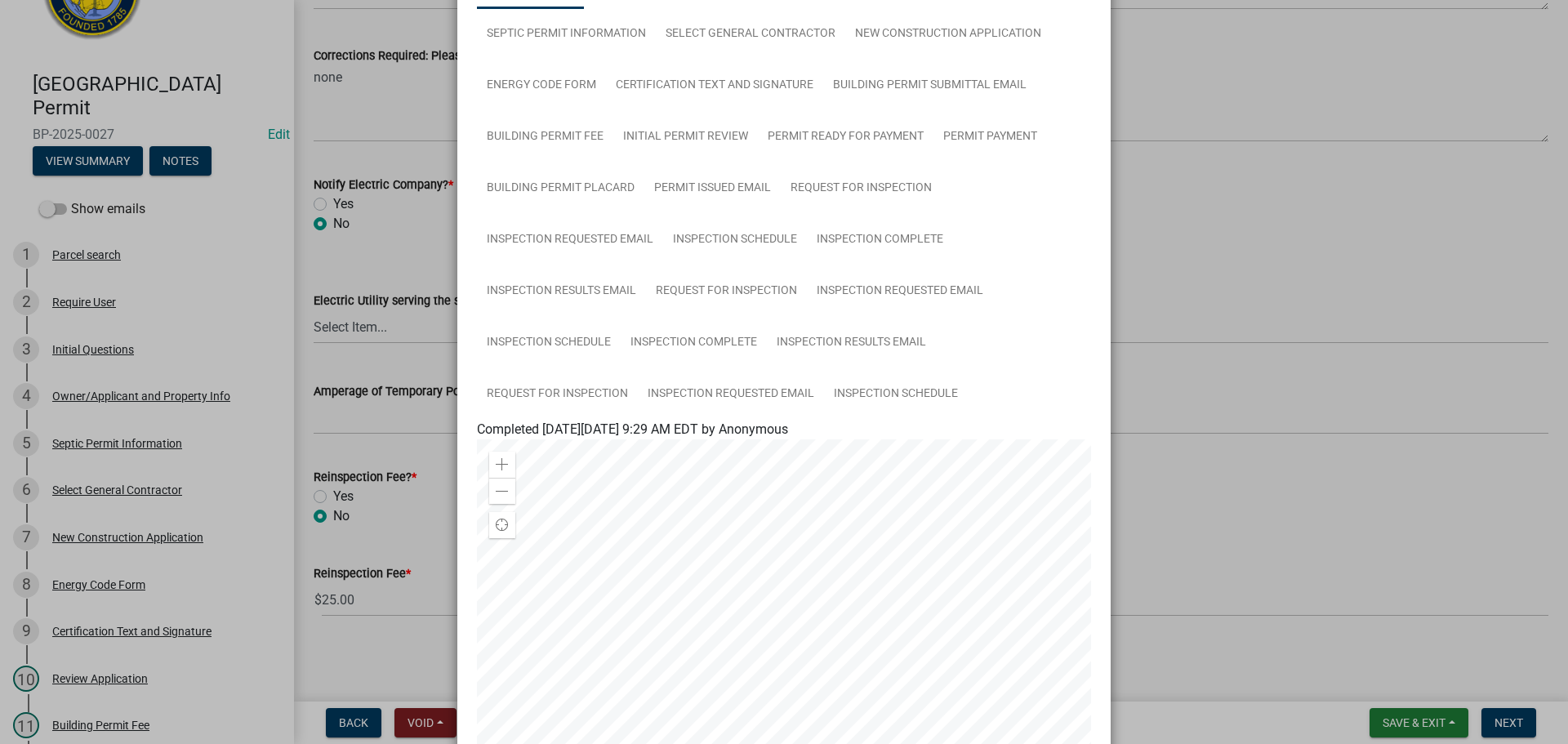
scroll to position [245, 0]
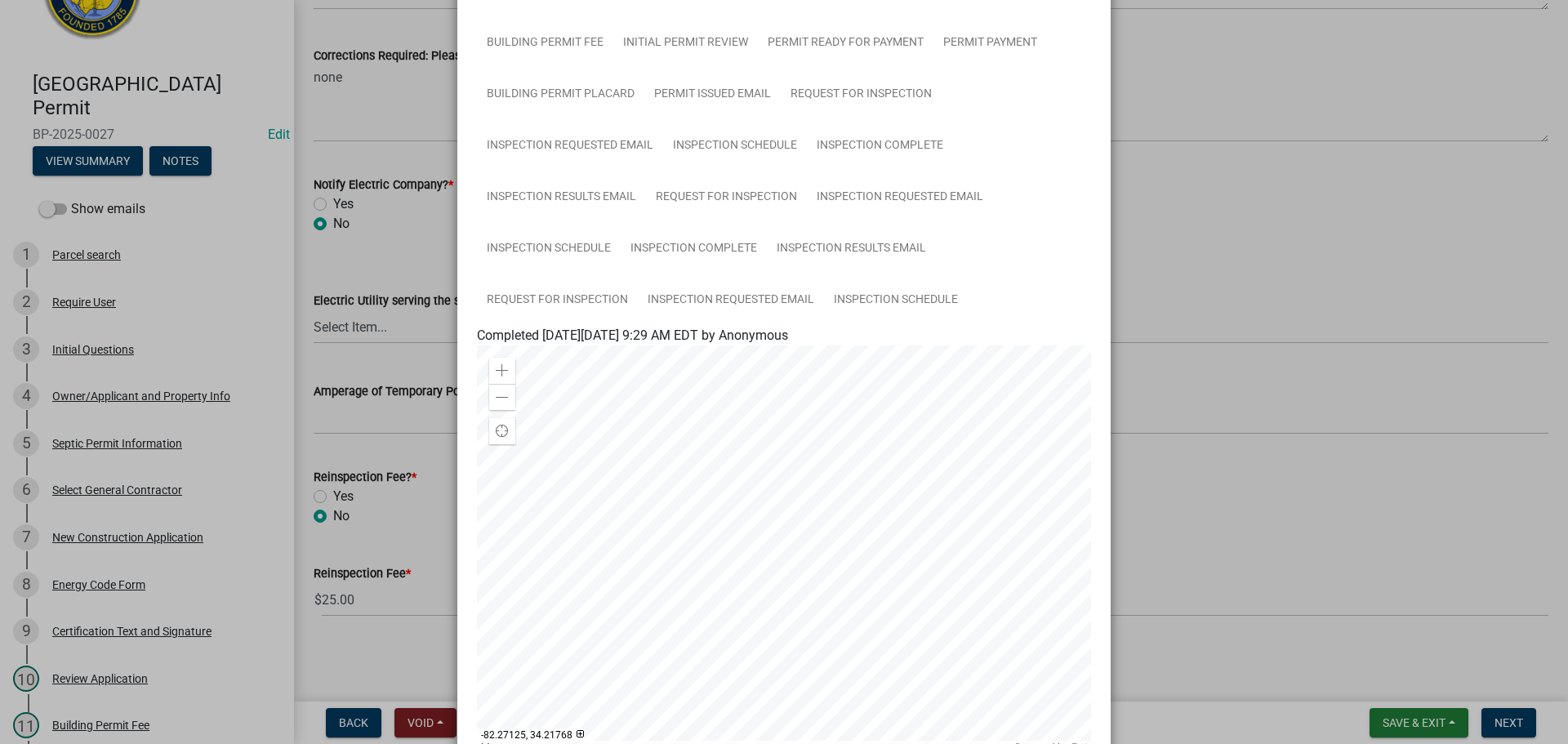
click at [1193, 210] on ngb-modal-window "Summary × Printer Friendly Parcel search Initial Questions Owner/Applicant and …" at bounding box center [784, 372] width 1568 height 744
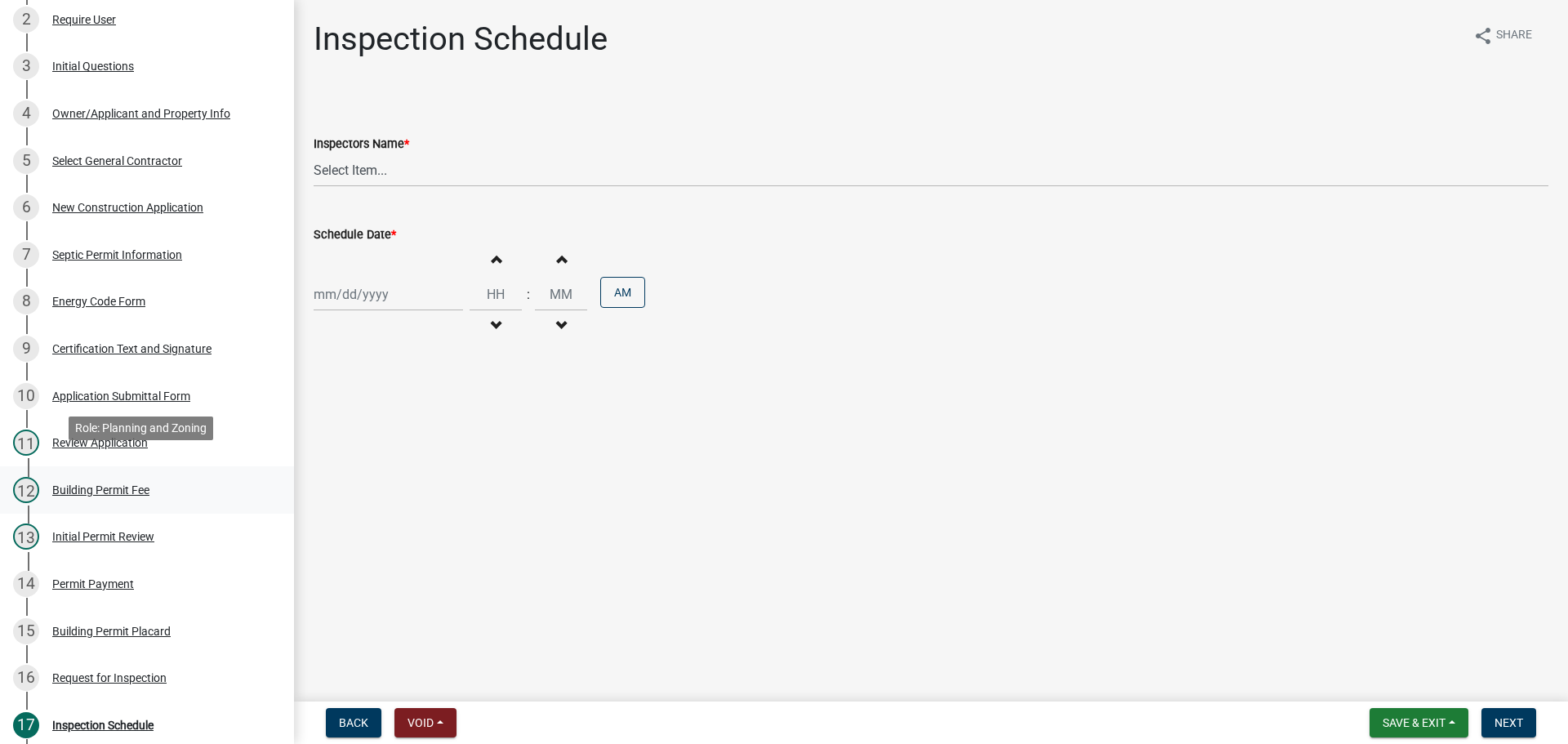
scroll to position [572, 0]
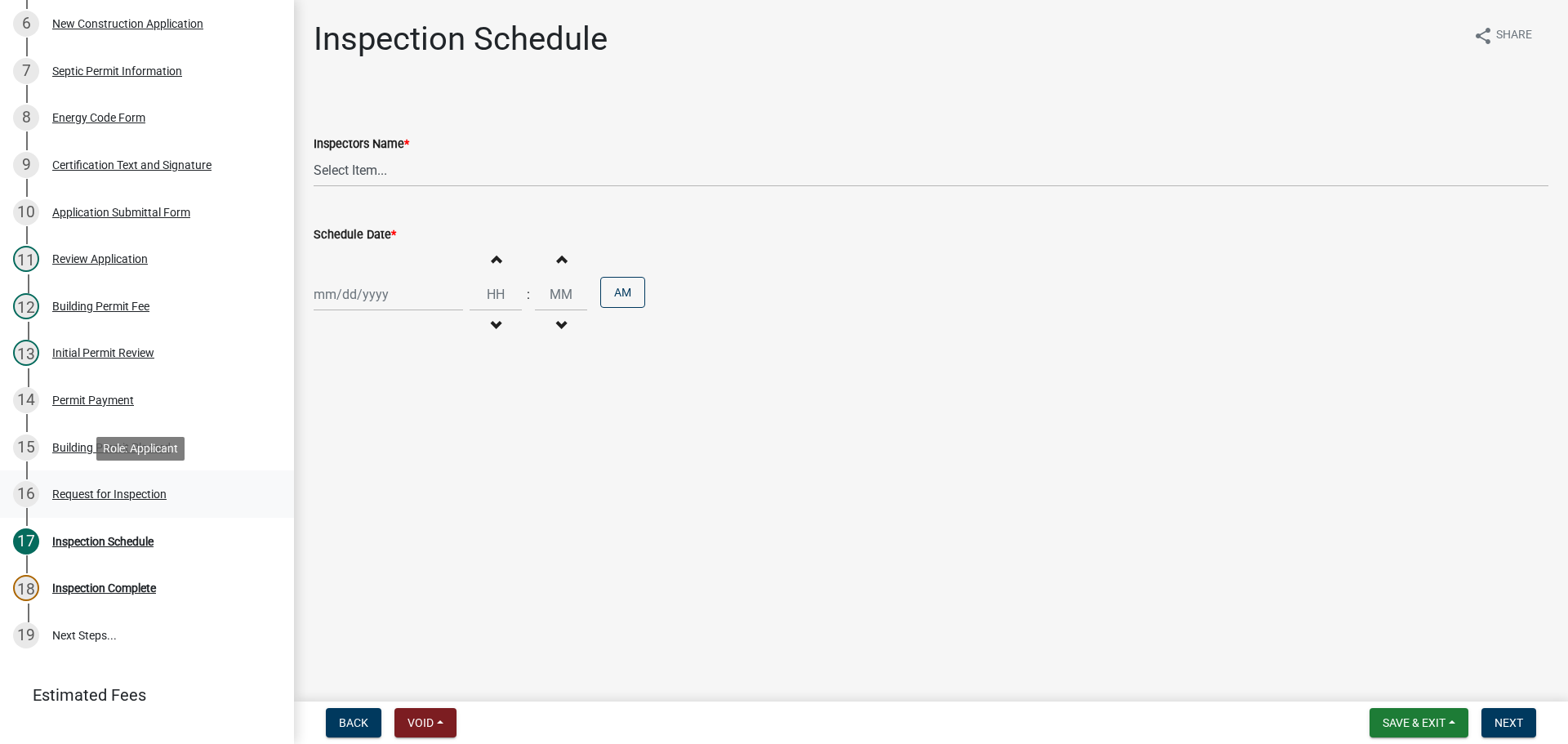
click at [102, 495] on div "Request for Inspection" at bounding box center [109, 494] width 115 height 12
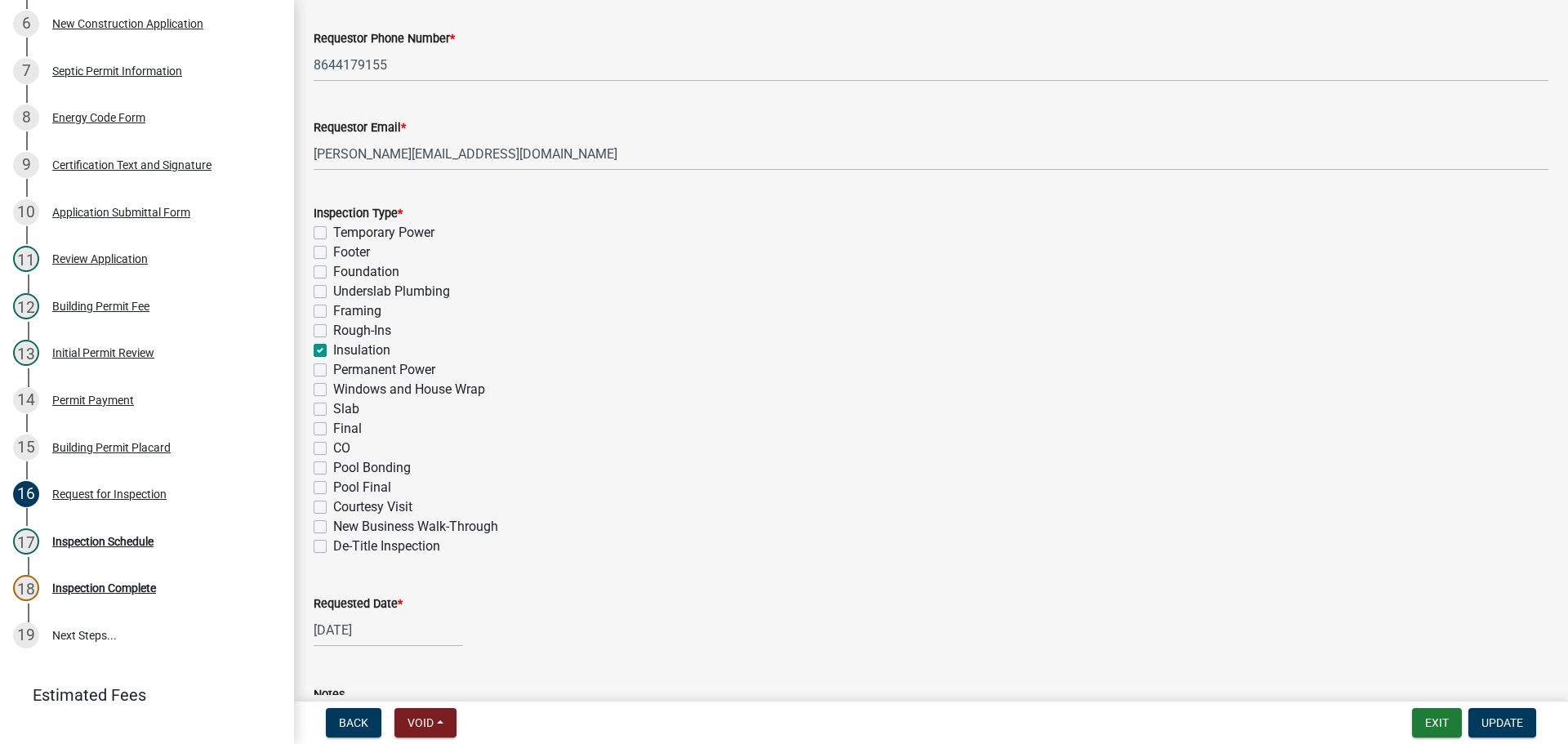
scroll to position [558, 0]
